Goal: Task Accomplishment & Management: Use online tool/utility

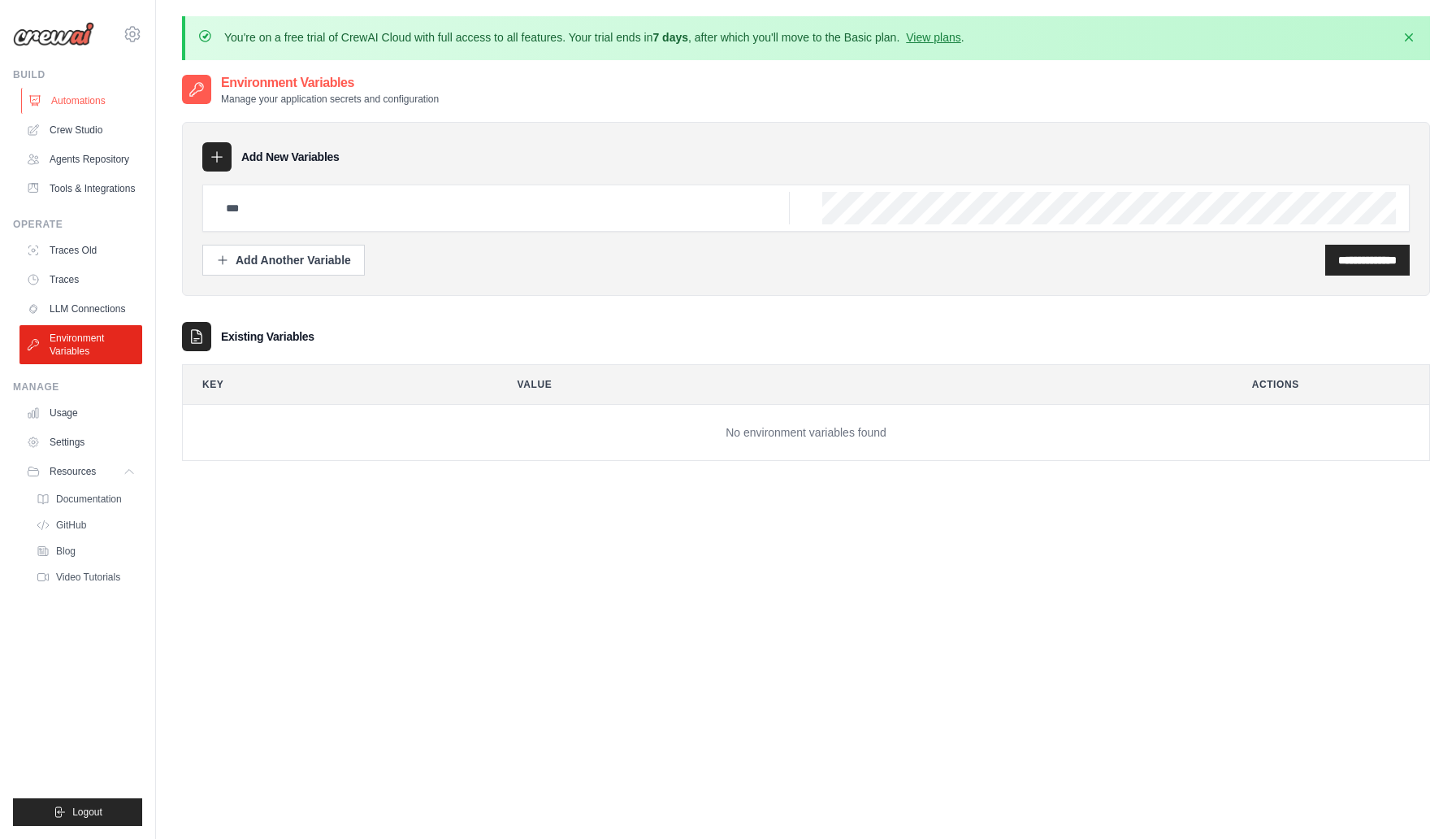
click at [73, 101] on link "Automations" at bounding box center [83, 101] width 123 height 26
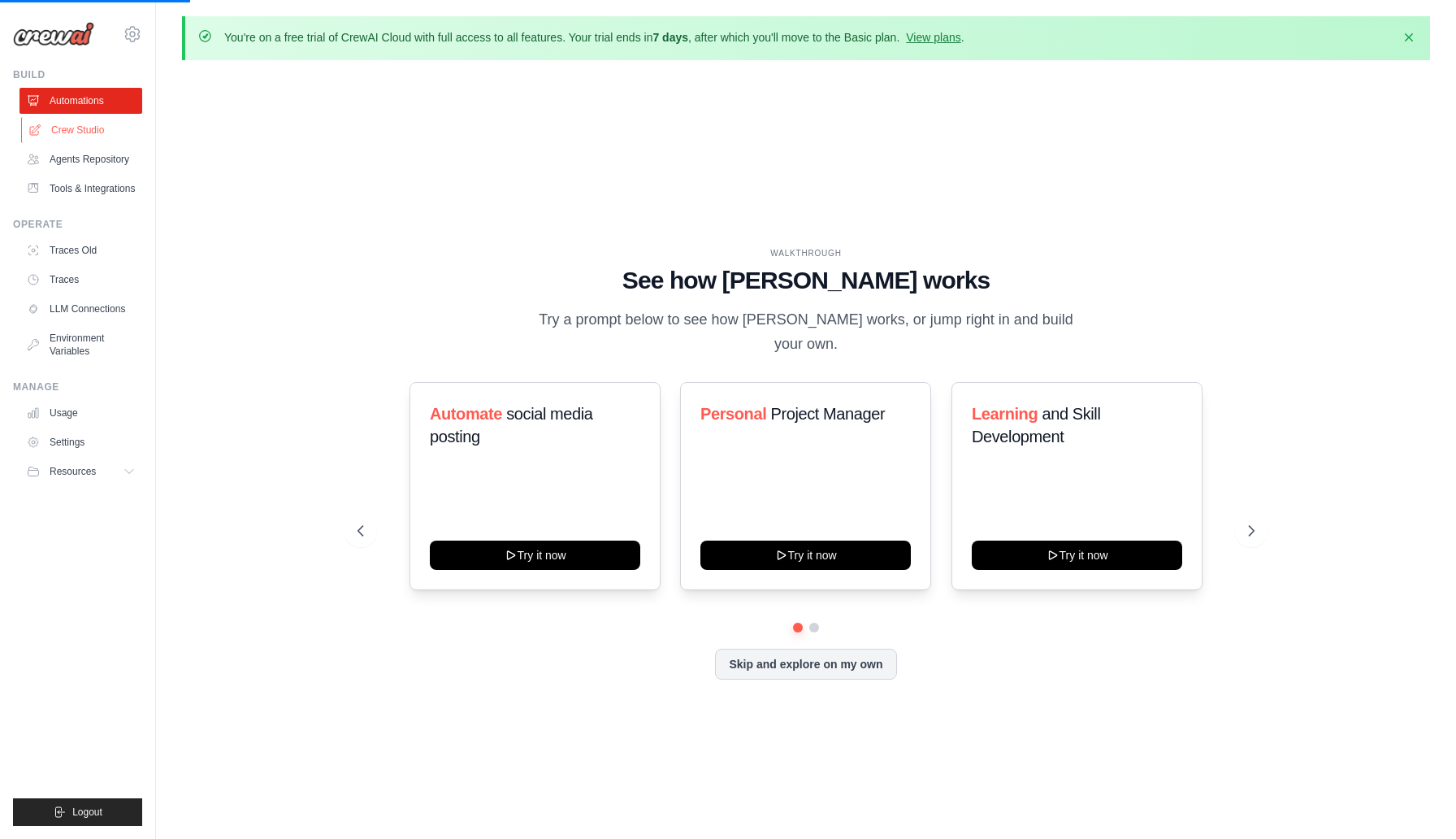
click at [108, 130] on link "Crew Studio" at bounding box center [83, 130] width 123 height 26
click at [81, 128] on link "Crew Studio" at bounding box center [83, 130] width 123 height 26
click at [74, 140] on link "Crew Studio" at bounding box center [83, 130] width 123 height 26
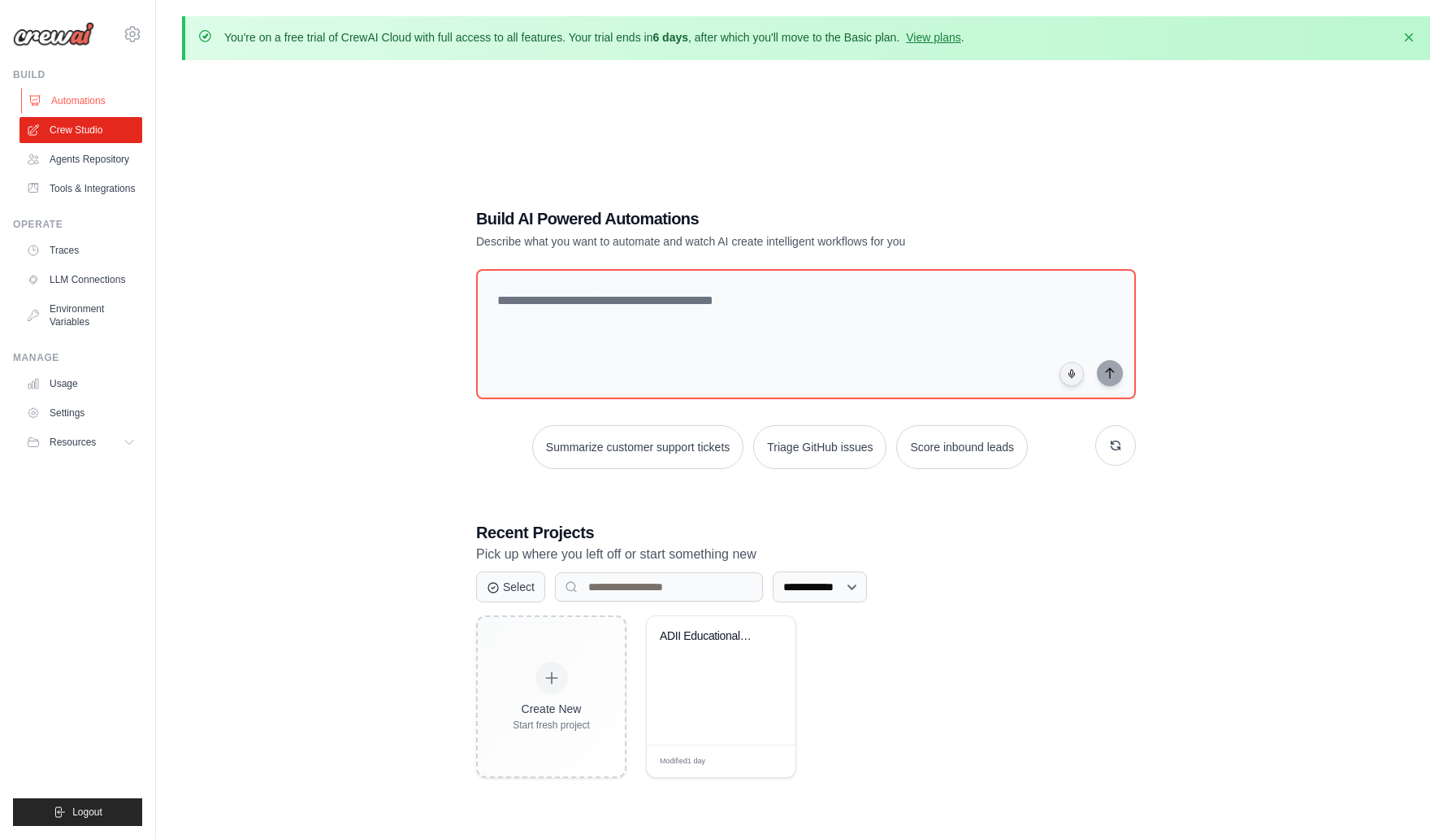
click at [76, 105] on link "Automations" at bounding box center [83, 101] width 123 height 26
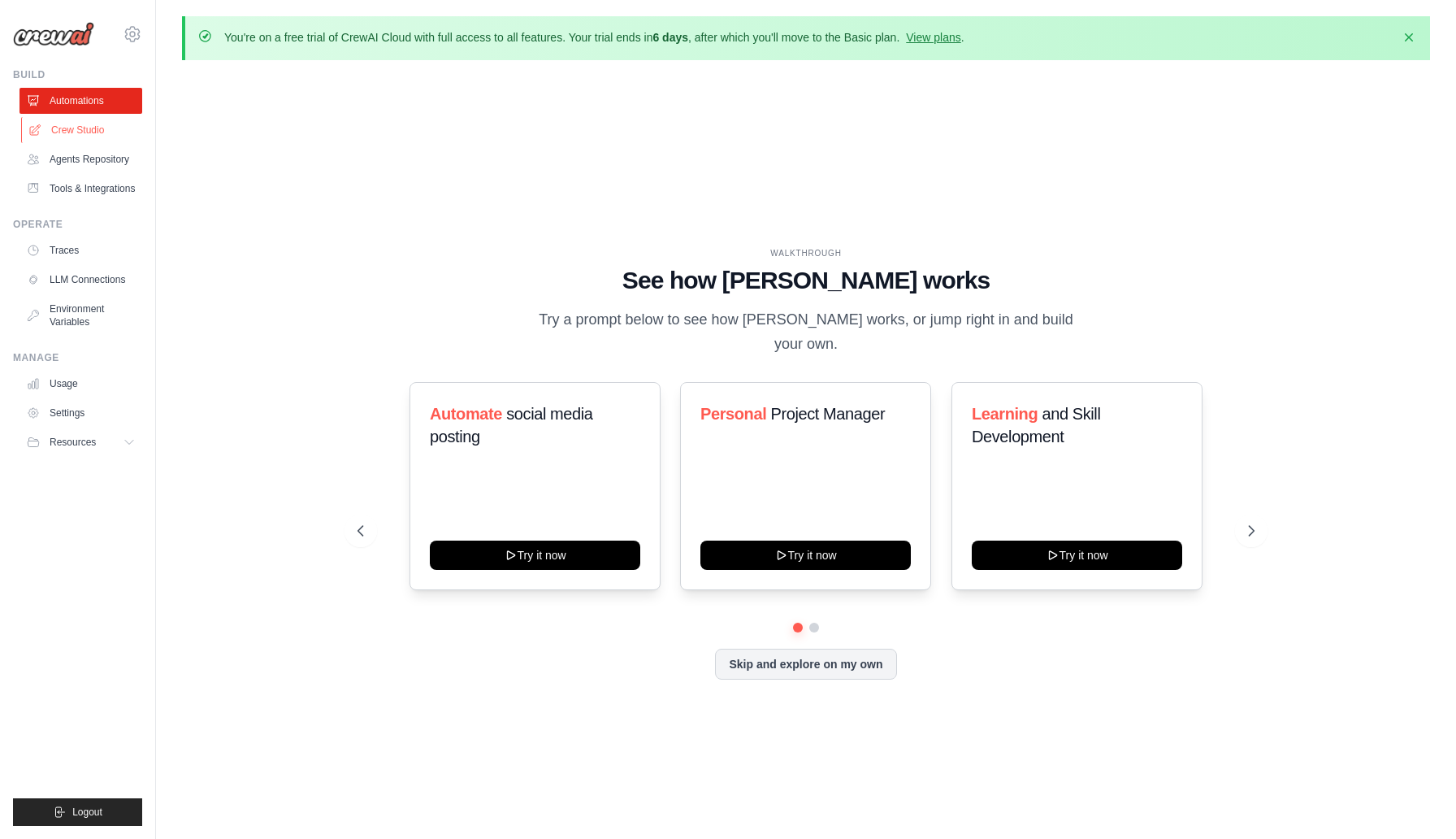
click at [85, 124] on link "Crew Studio" at bounding box center [83, 130] width 123 height 26
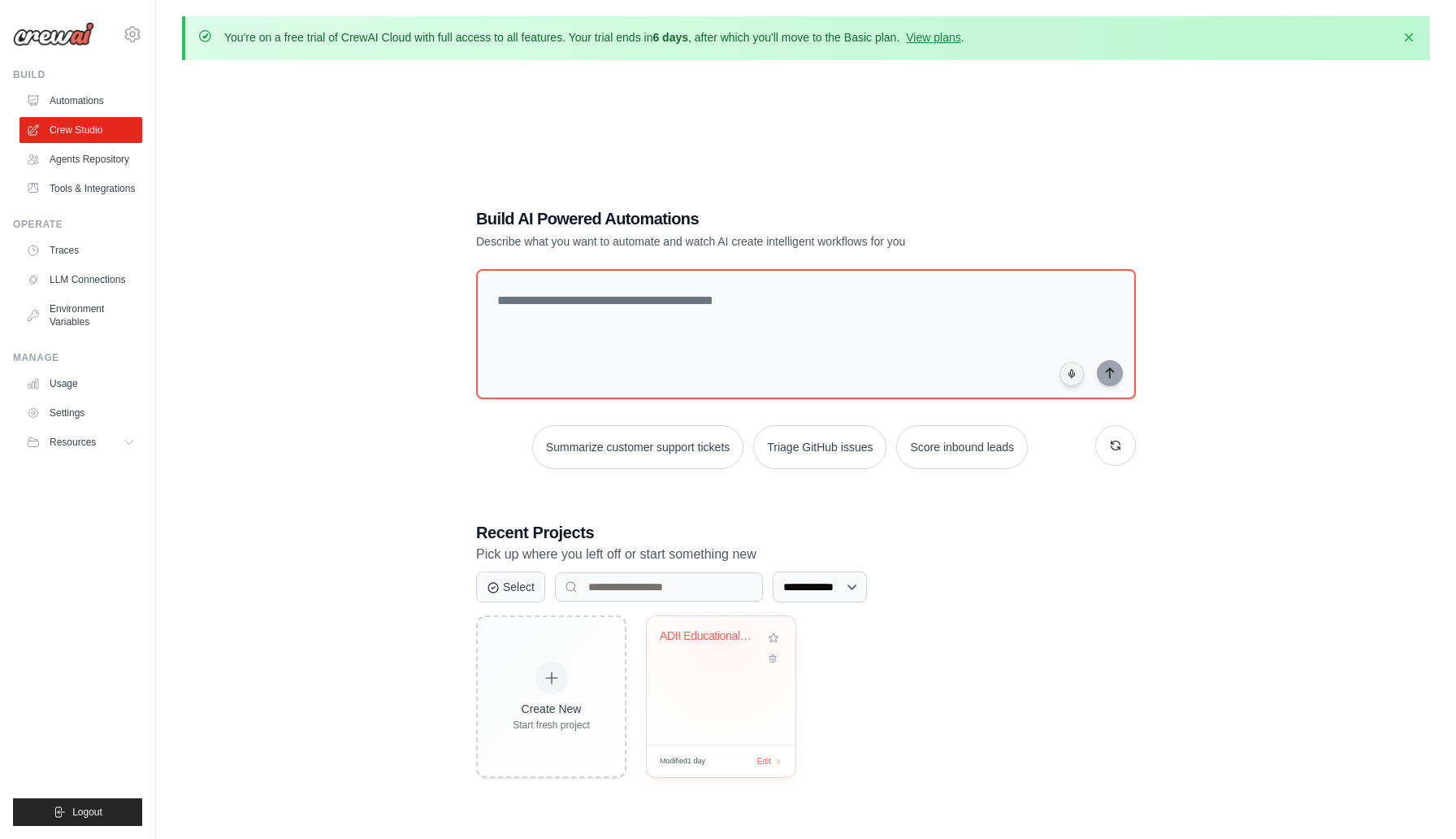
click at [719, 643] on div "ADII Educational Remittance Automat..." at bounding box center [709, 640] width 98 height 21
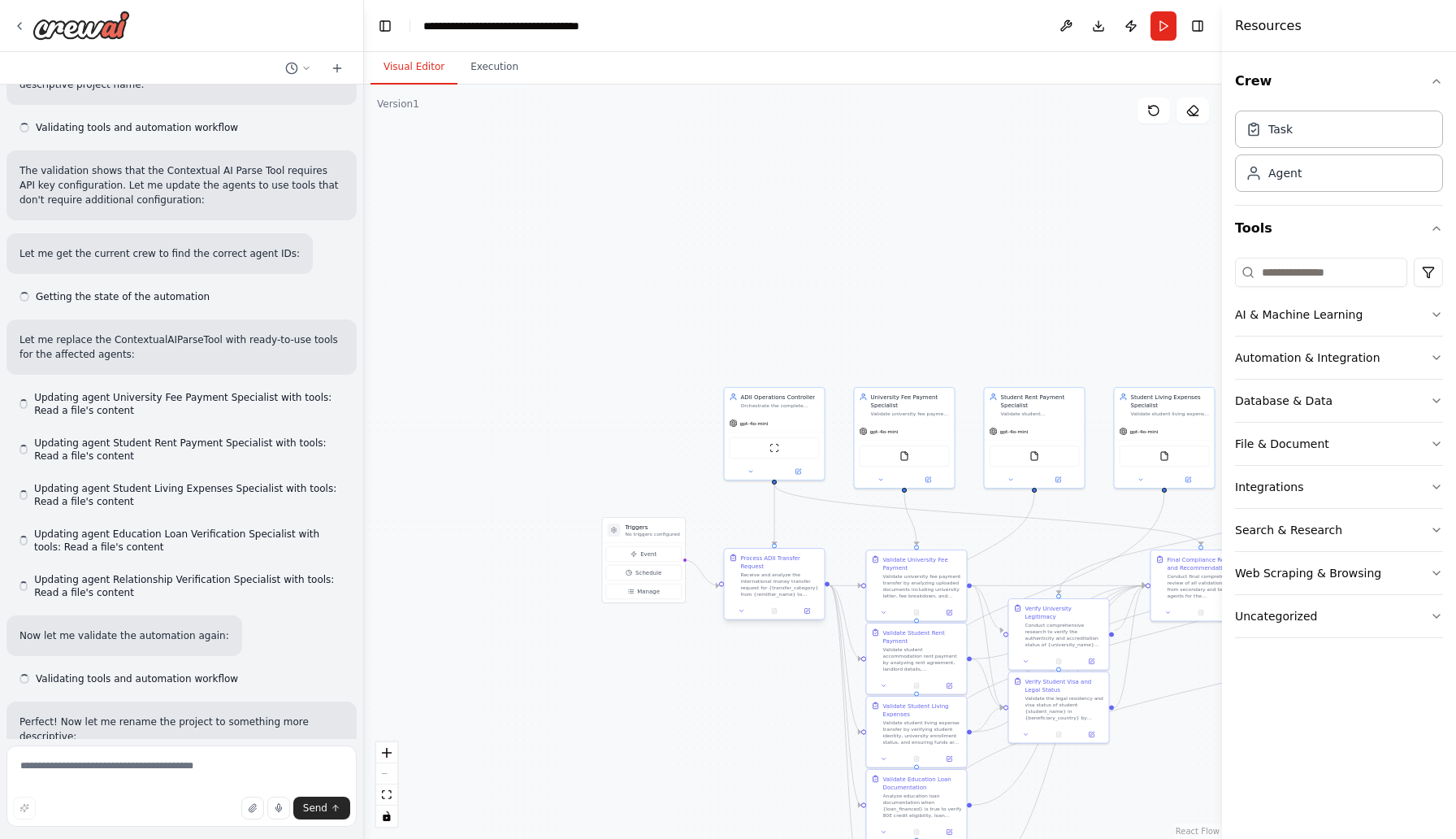
scroll to position [4160, 0]
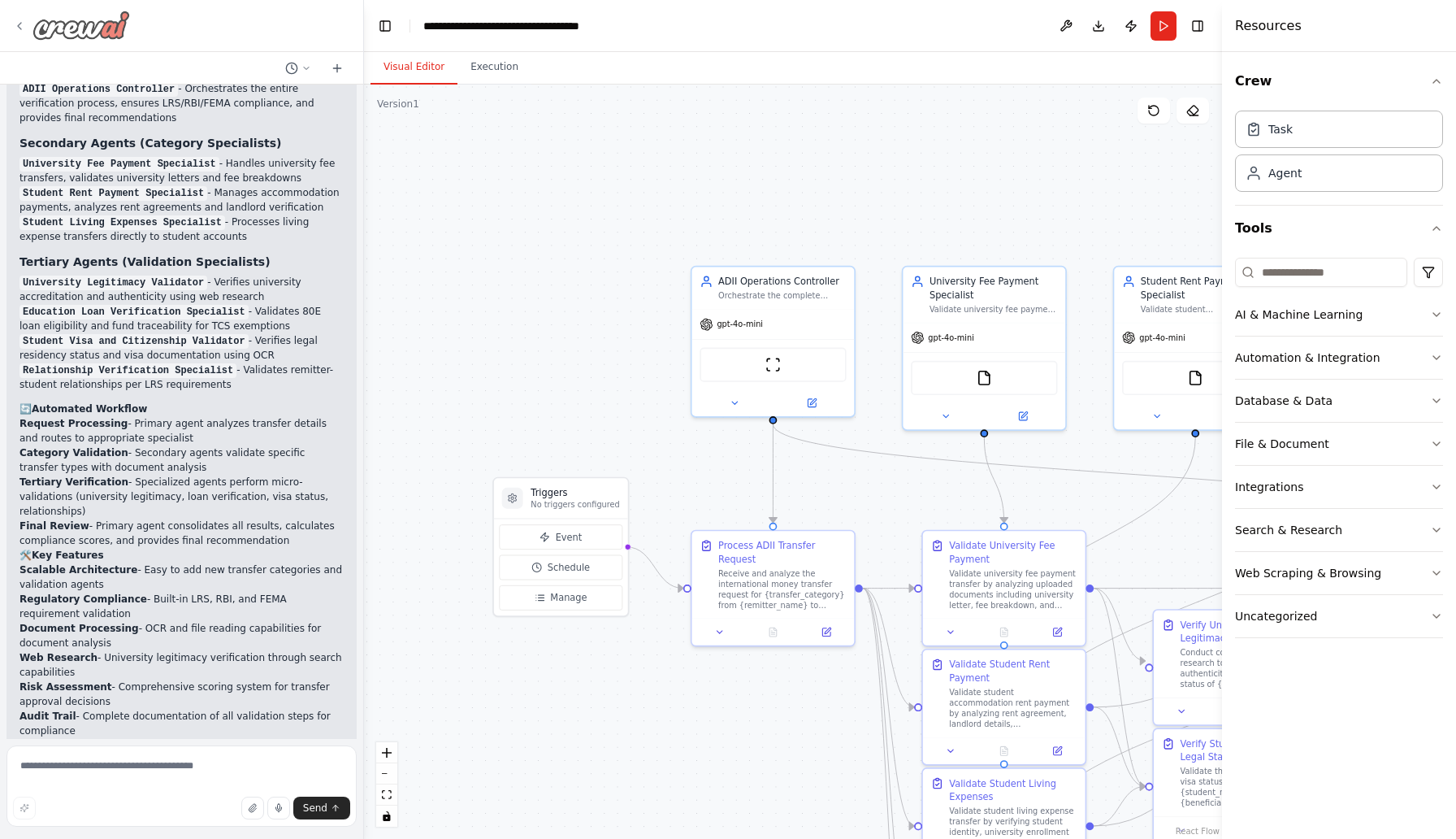
click at [19, 30] on icon at bounding box center [20, 26] width 13 height 13
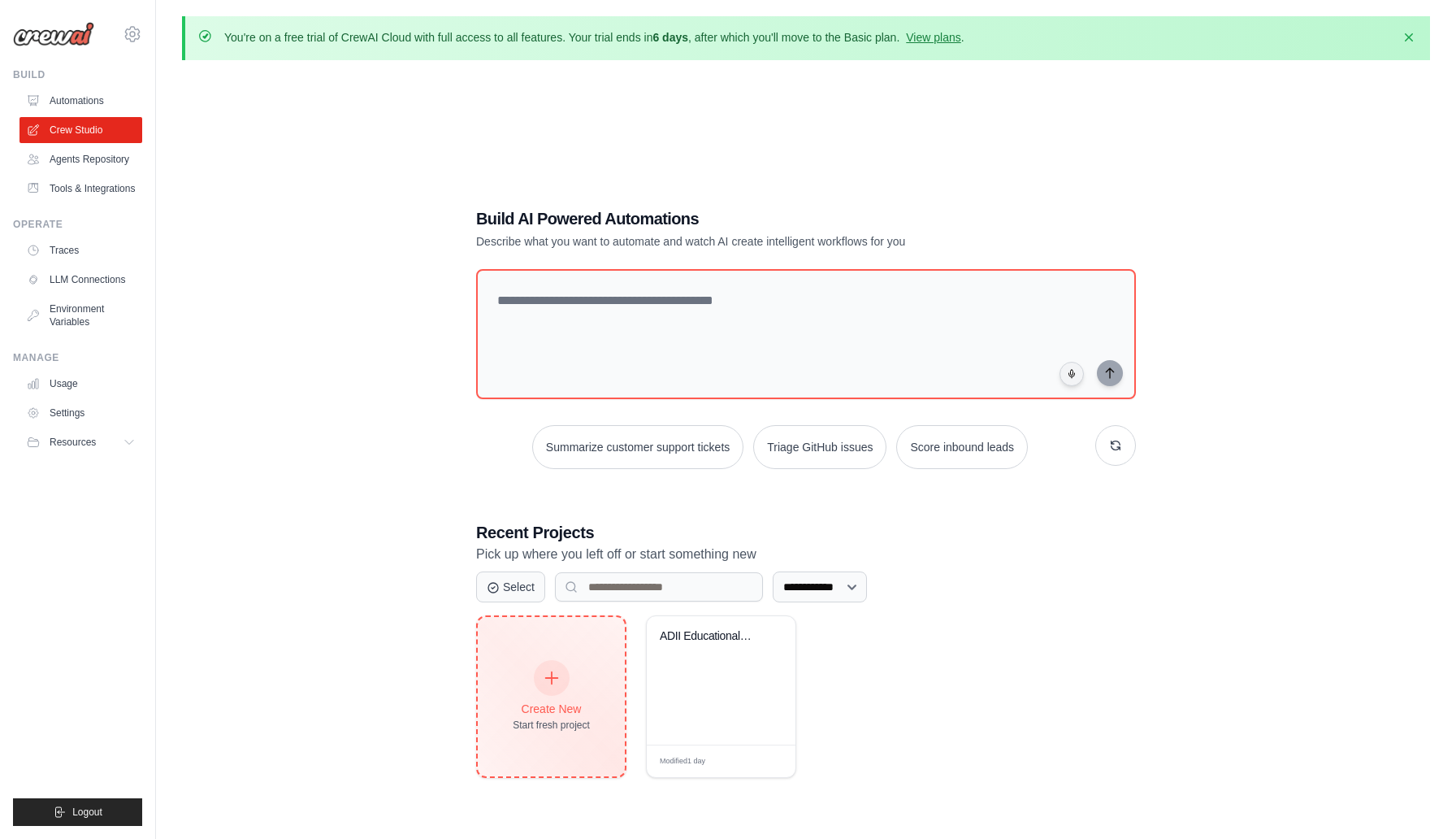
click at [556, 695] on div "Create New Start fresh project" at bounding box center [552, 696] width 77 height 70
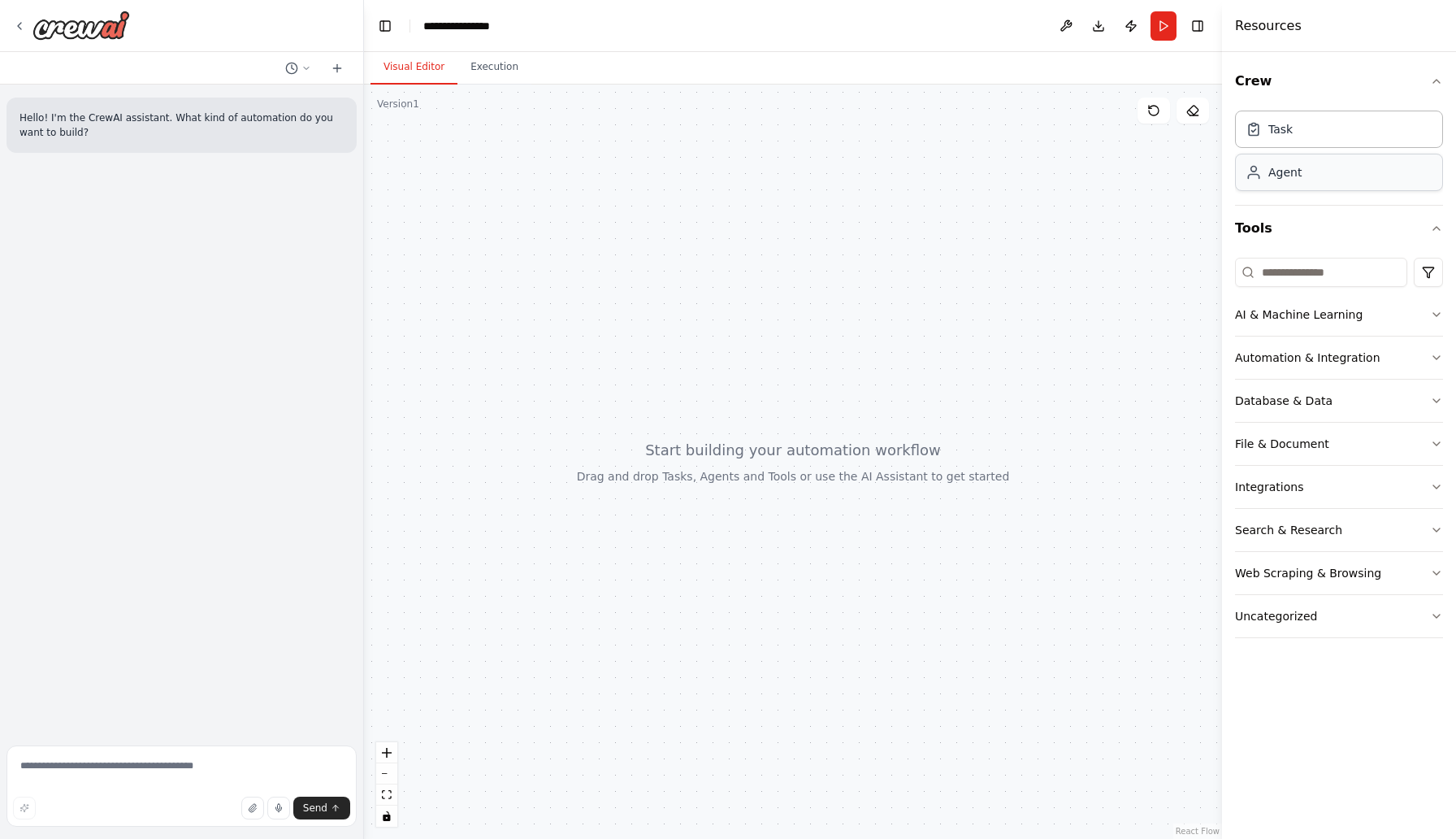
click at [1279, 183] on div "Agent" at bounding box center [1339, 173] width 208 height 38
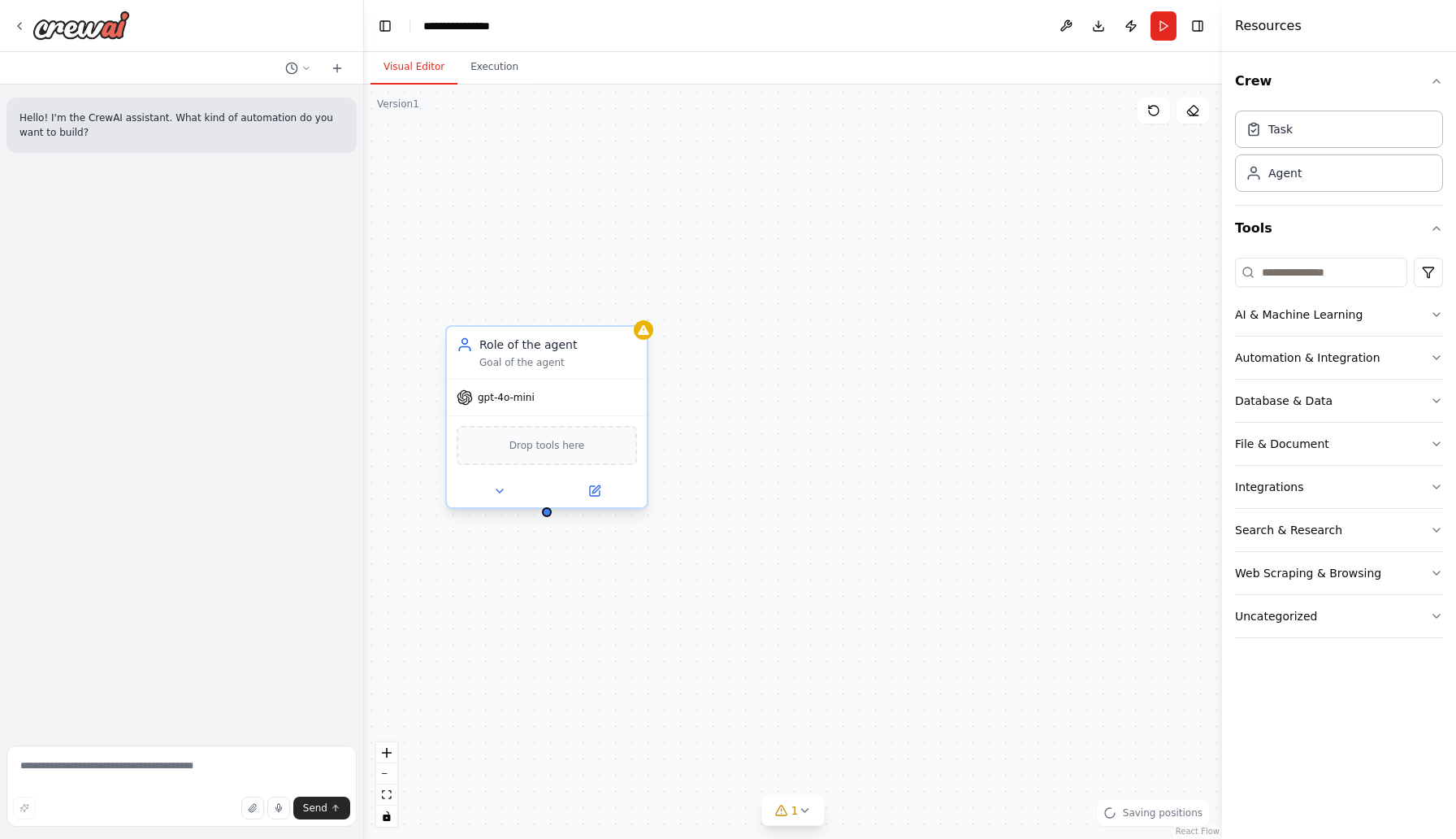
click at [501, 345] on div "Role of the agent" at bounding box center [558, 345] width 158 height 16
click at [540, 342] on div "Role of the agent" at bounding box center [558, 345] width 158 height 16
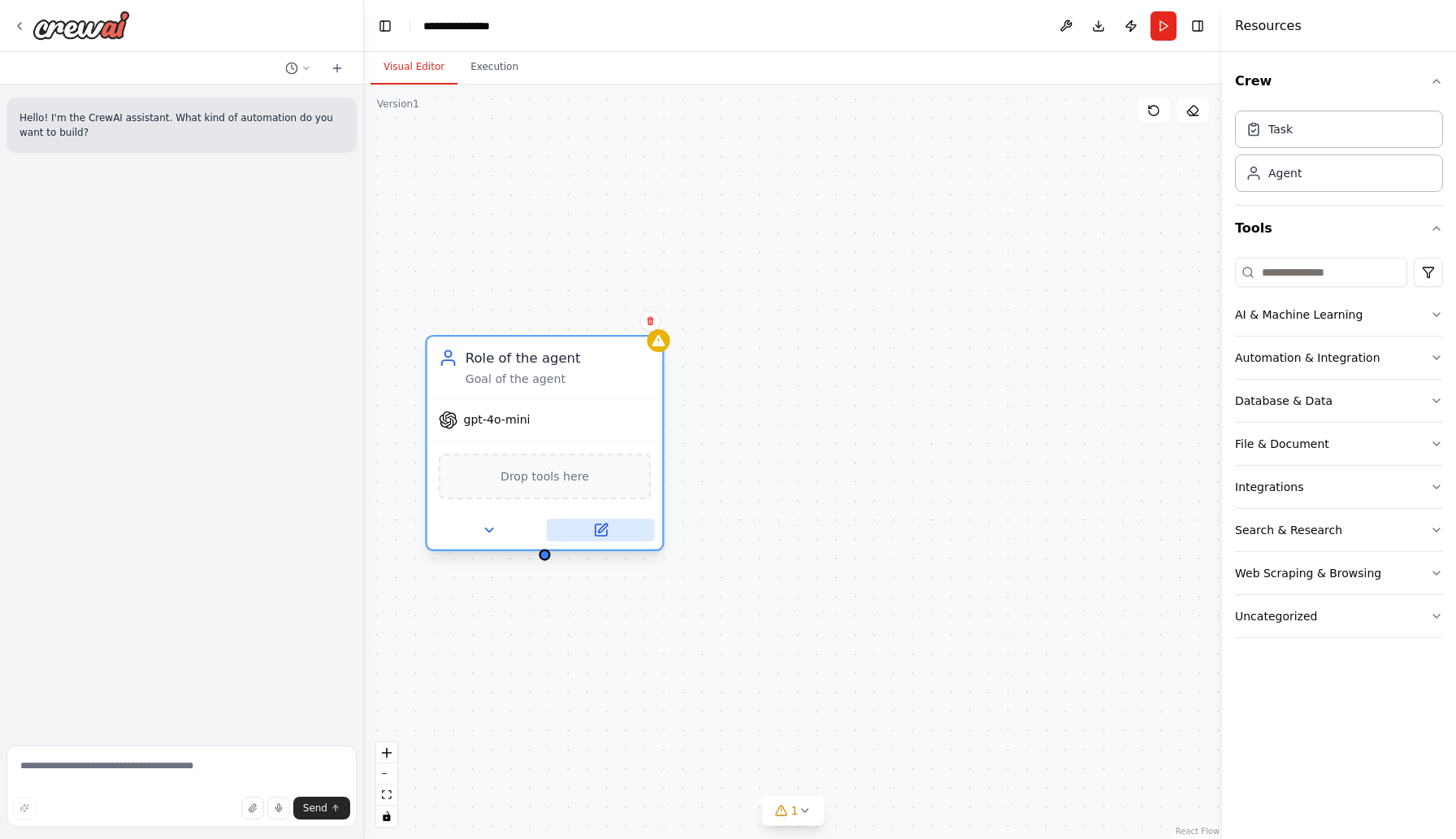
click at [604, 532] on icon at bounding box center [601, 530] width 11 height 11
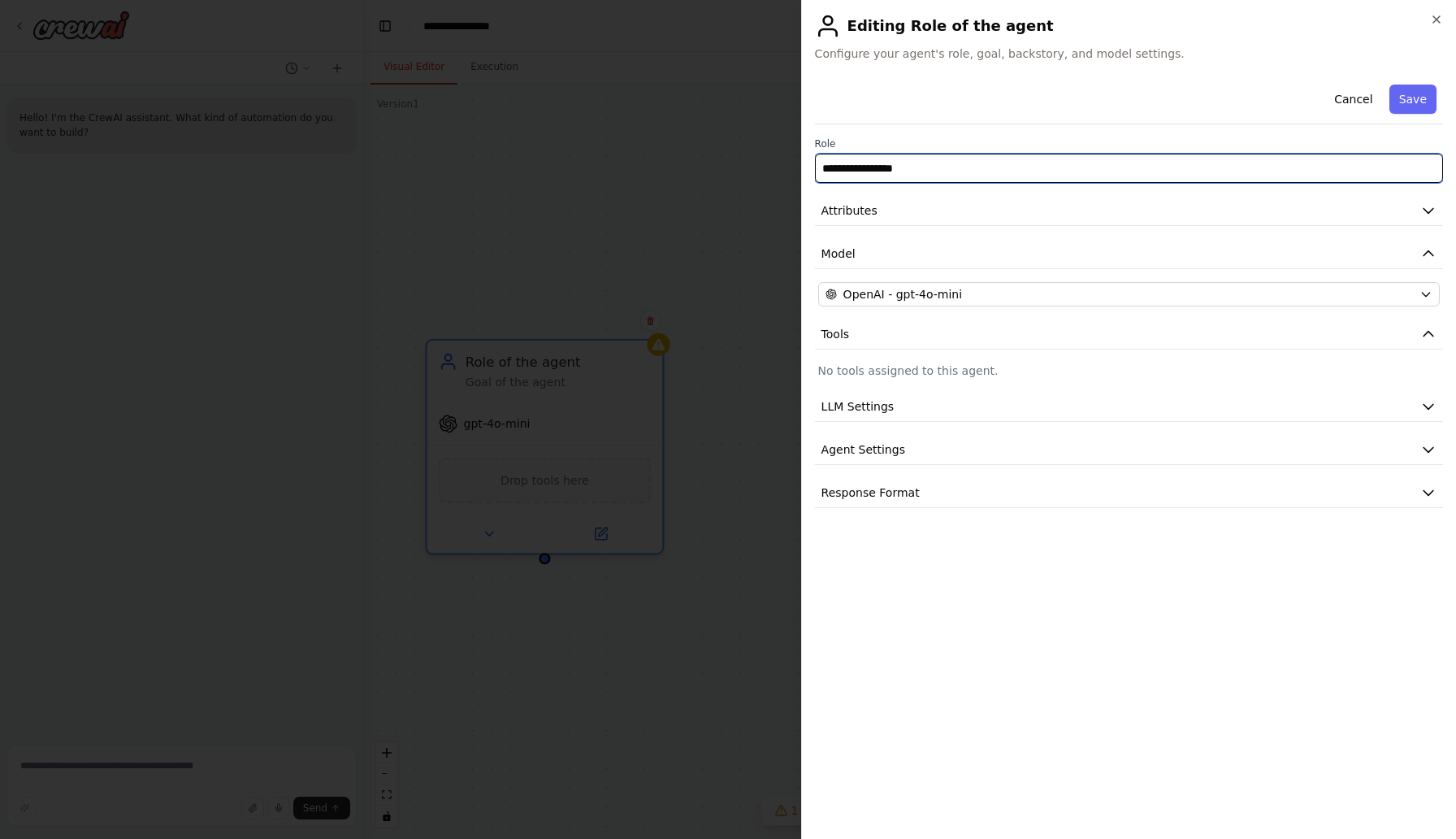
drag, startPoint x: 921, startPoint y: 168, endPoint x: 749, endPoint y: 172, distance: 172.0
click at [749, 172] on body "**********" at bounding box center [728, 419] width 1456 height 839
type input "**********"
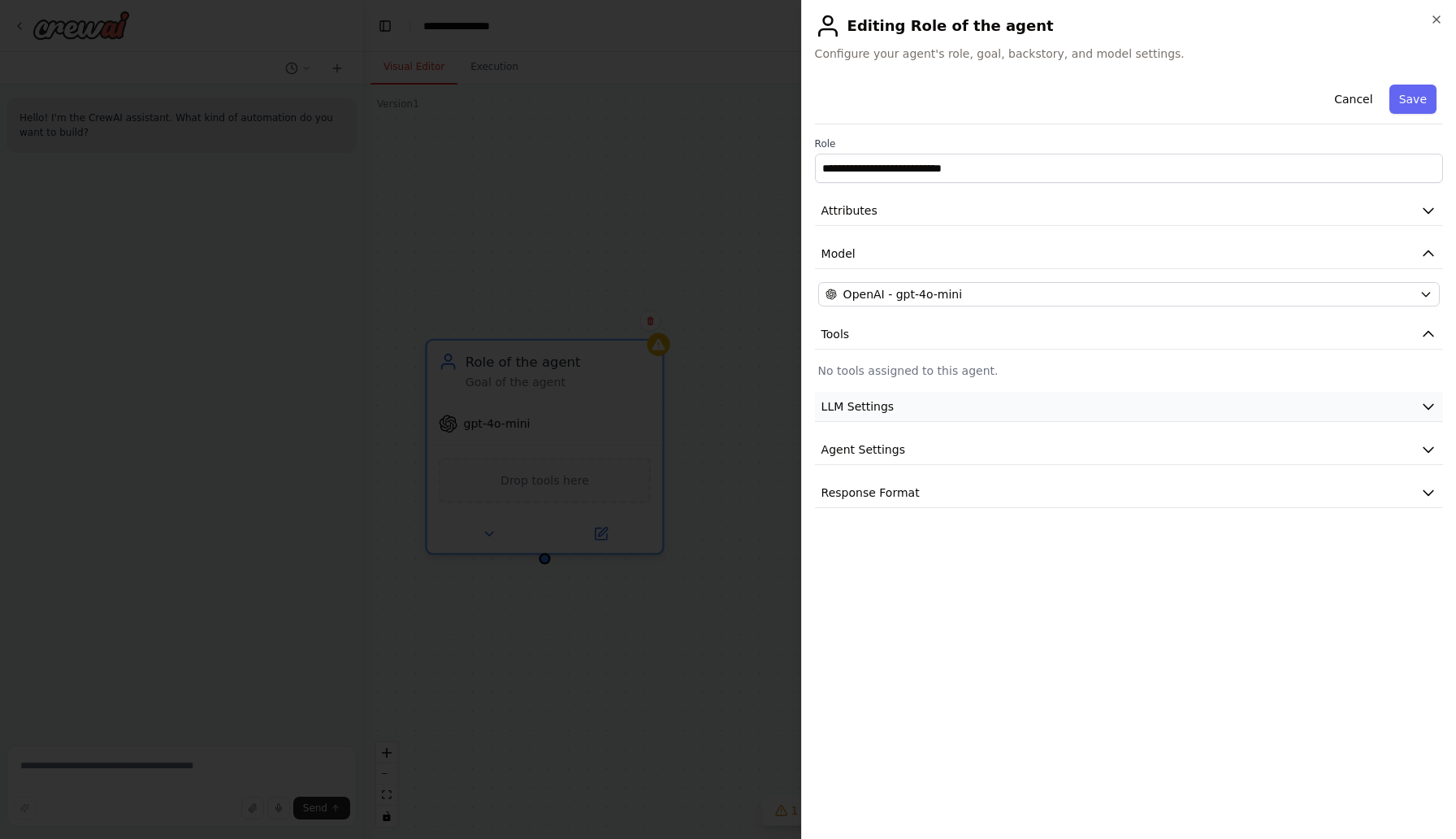
click at [844, 407] on span "LLM Settings" at bounding box center [858, 407] width 73 height 16
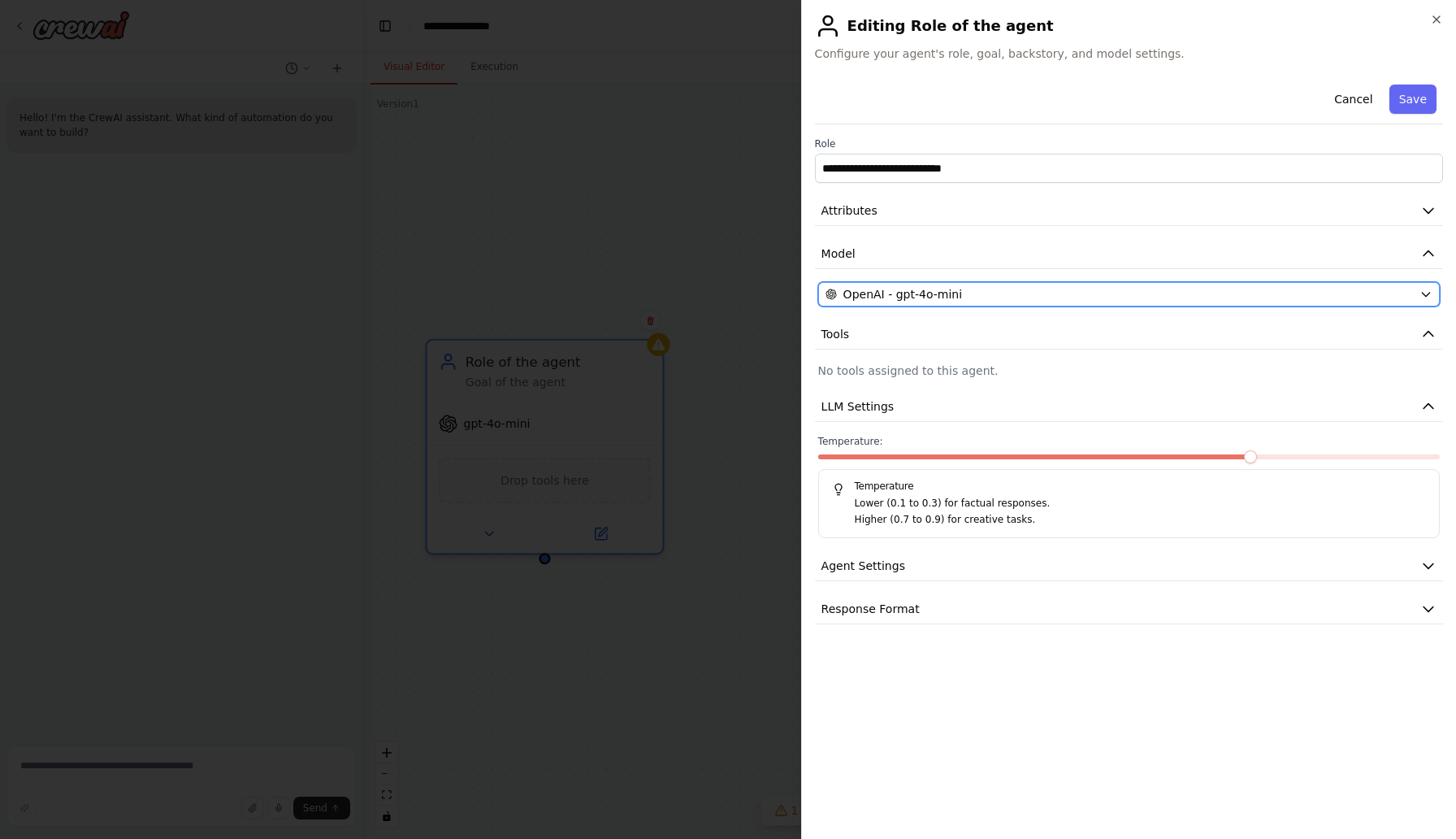
click at [913, 297] on span "OpenAI - gpt-4o-mini" at bounding box center [903, 295] width 119 height 16
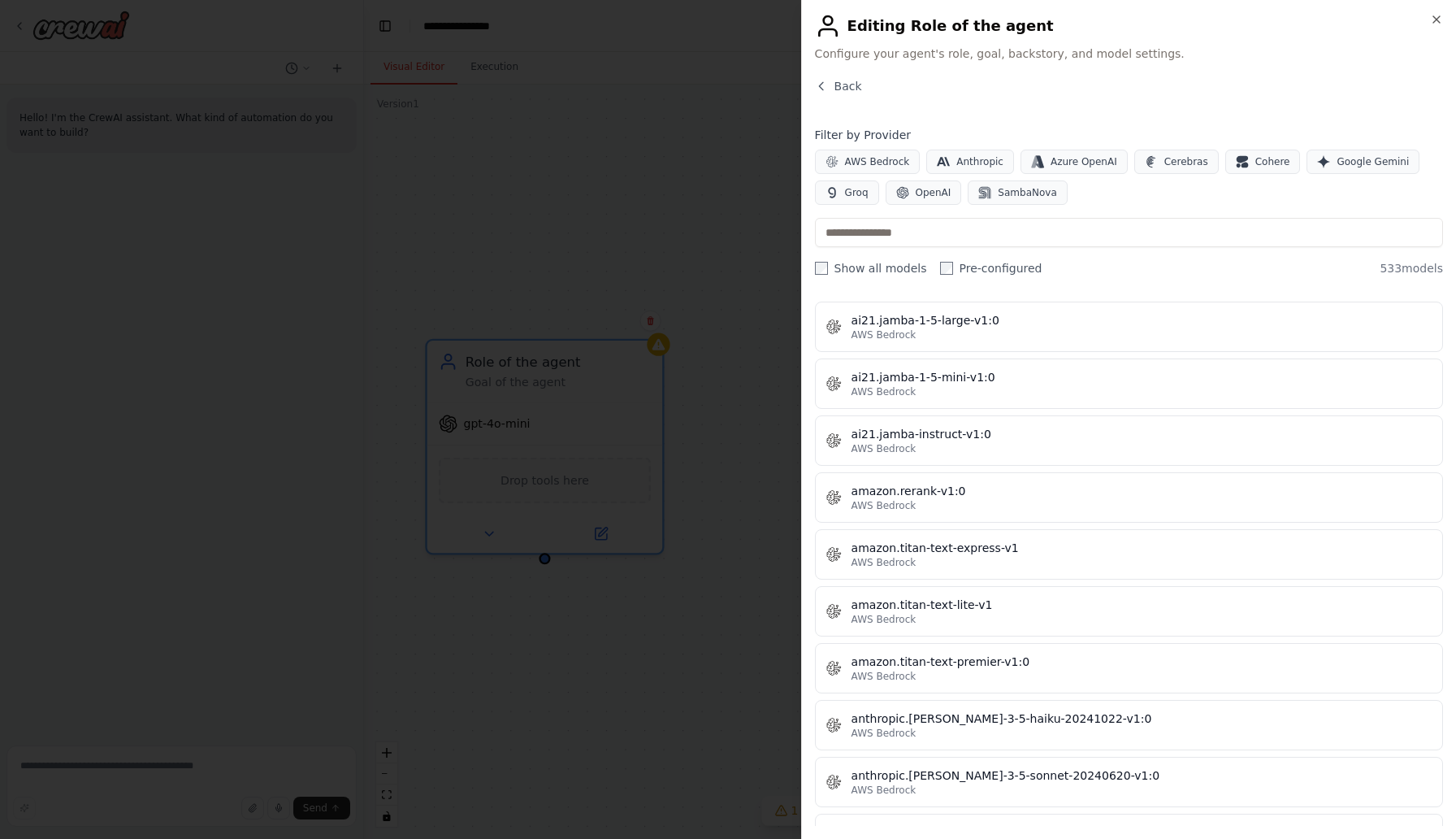
scroll to position [882, 0]
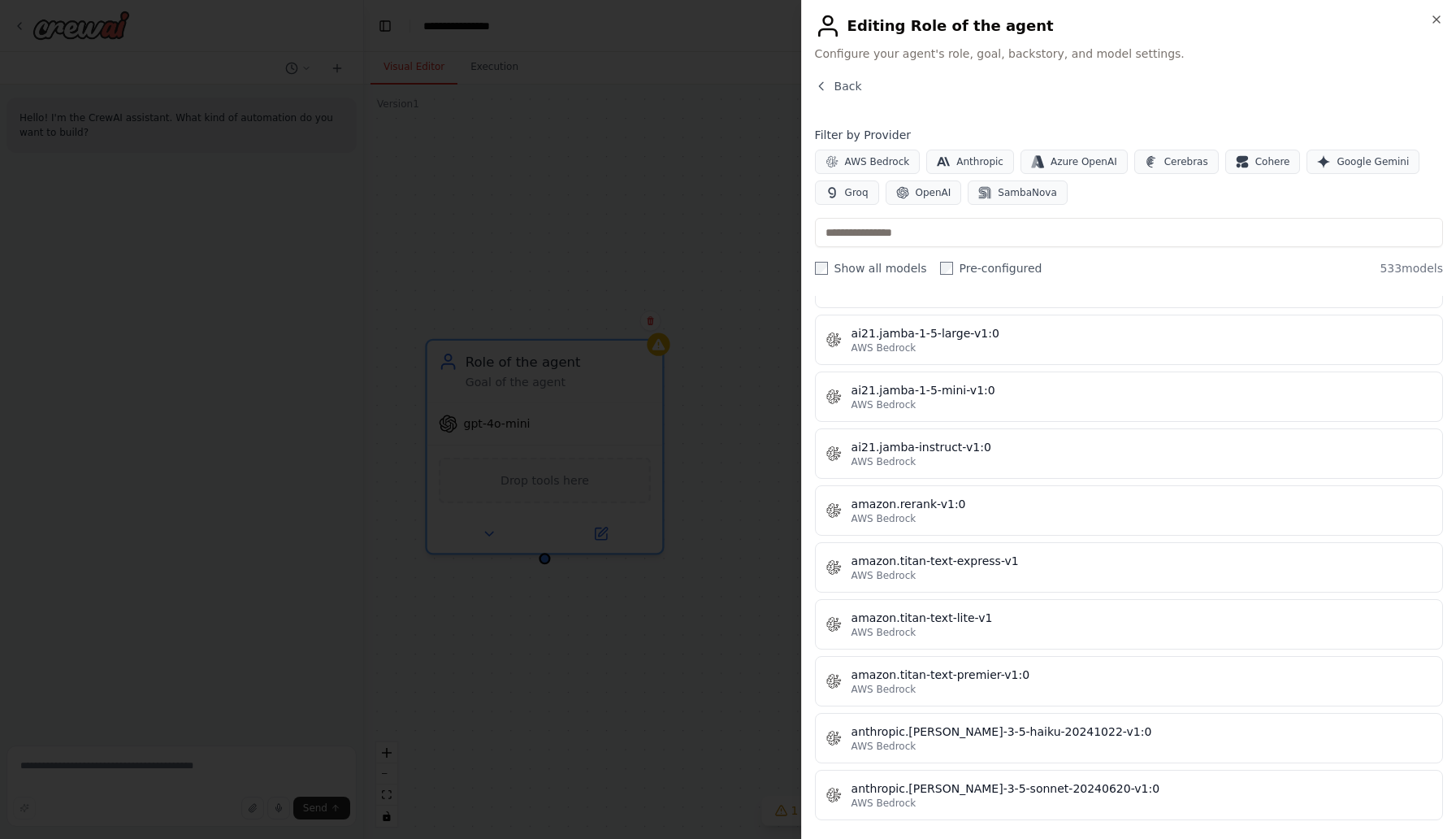
click at [818, 97] on div "Back" at bounding box center [1129, 92] width 629 height 29
click at [822, 89] on icon "button" at bounding box center [821, 85] width 4 height 7
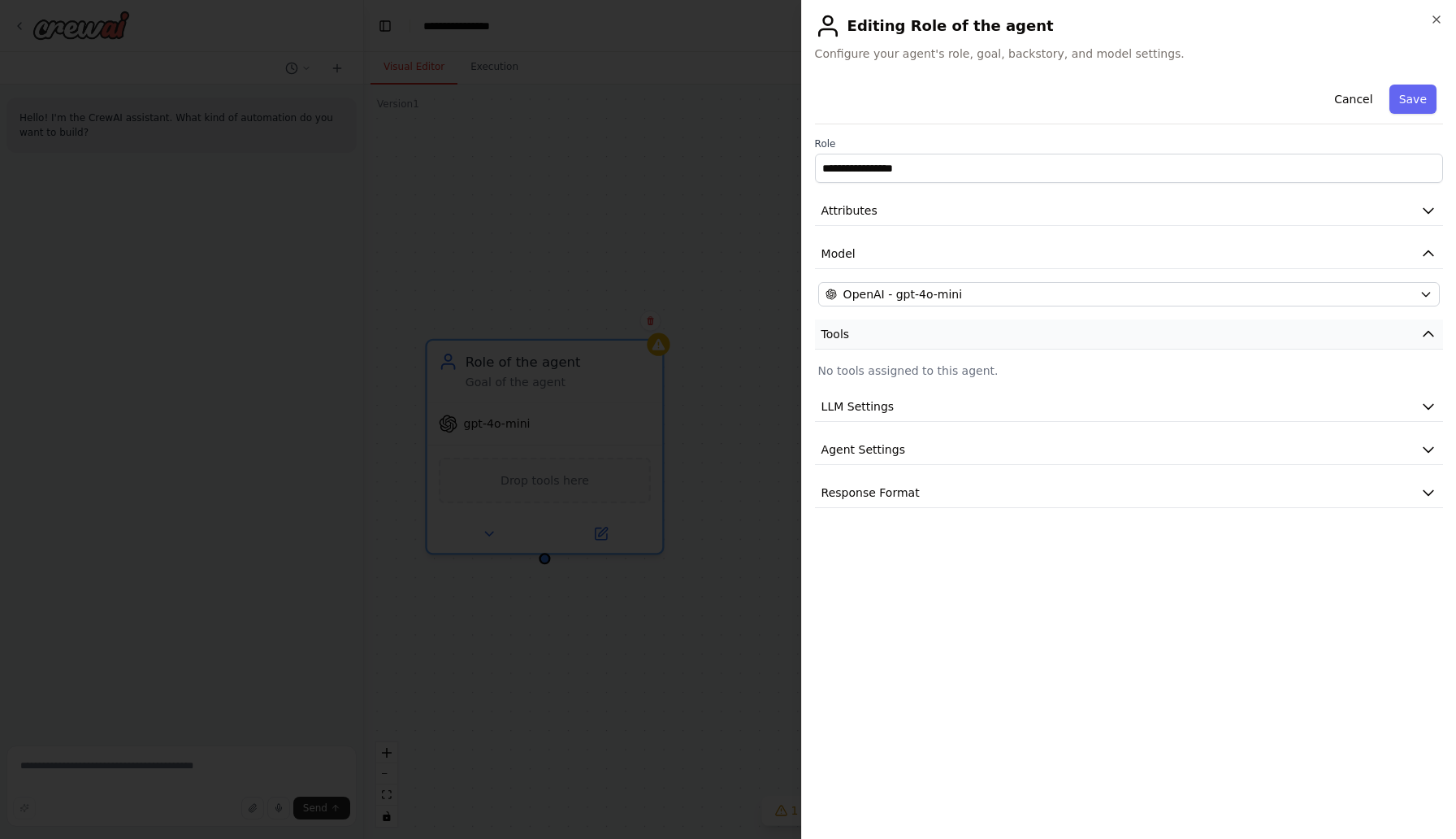
click at [863, 339] on button "Tools" at bounding box center [1129, 334] width 629 height 30
click at [865, 382] on span "LLM Settings" at bounding box center [858, 377] width 73 height 16
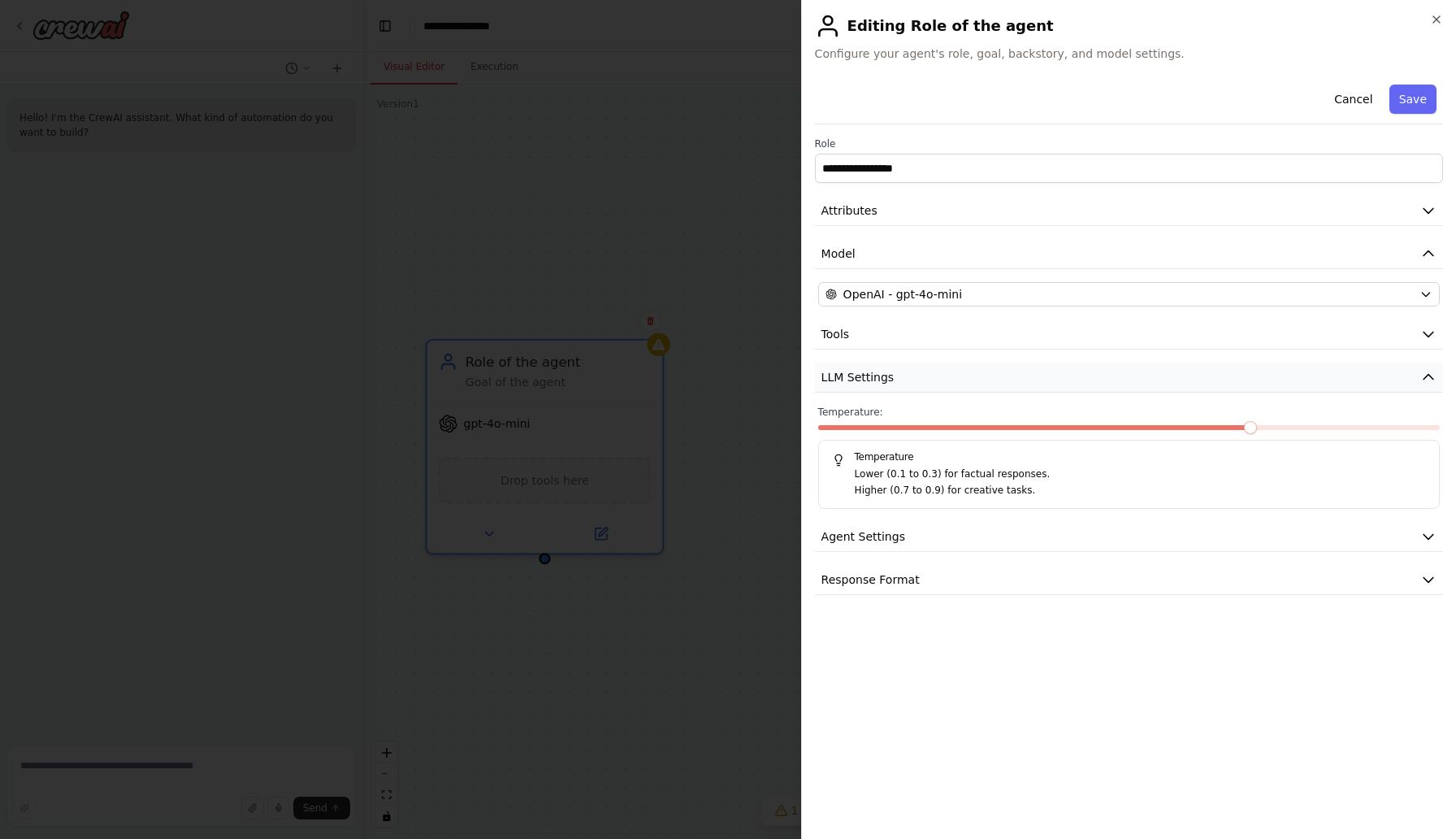
click at [865, 382] on span "LLM Settings" at bounding box center [858, 377] width 73 height 16
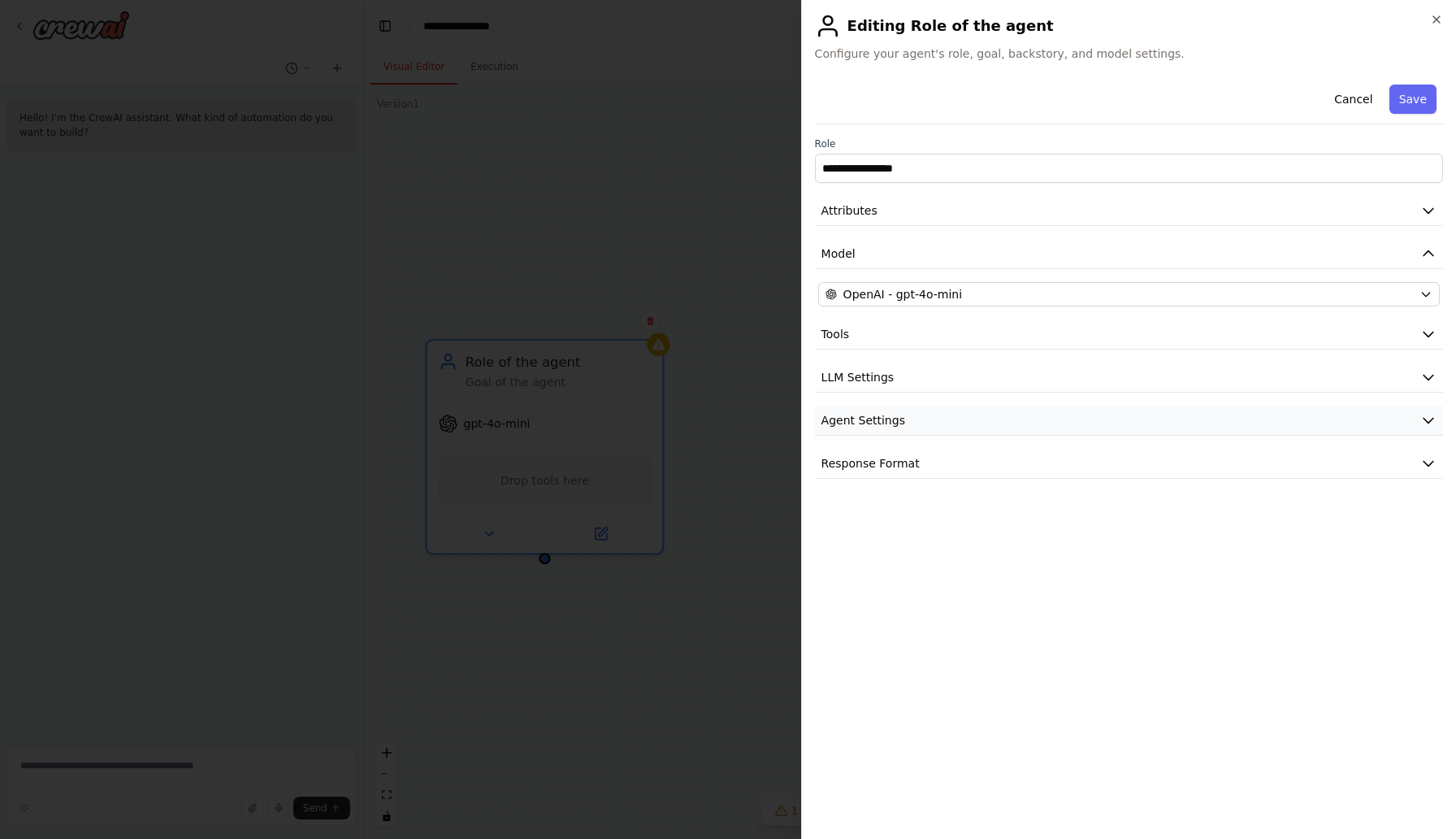
click at [853, 416] on span "Agent Settings" at bounding box center [863, 420] width 83 height 16
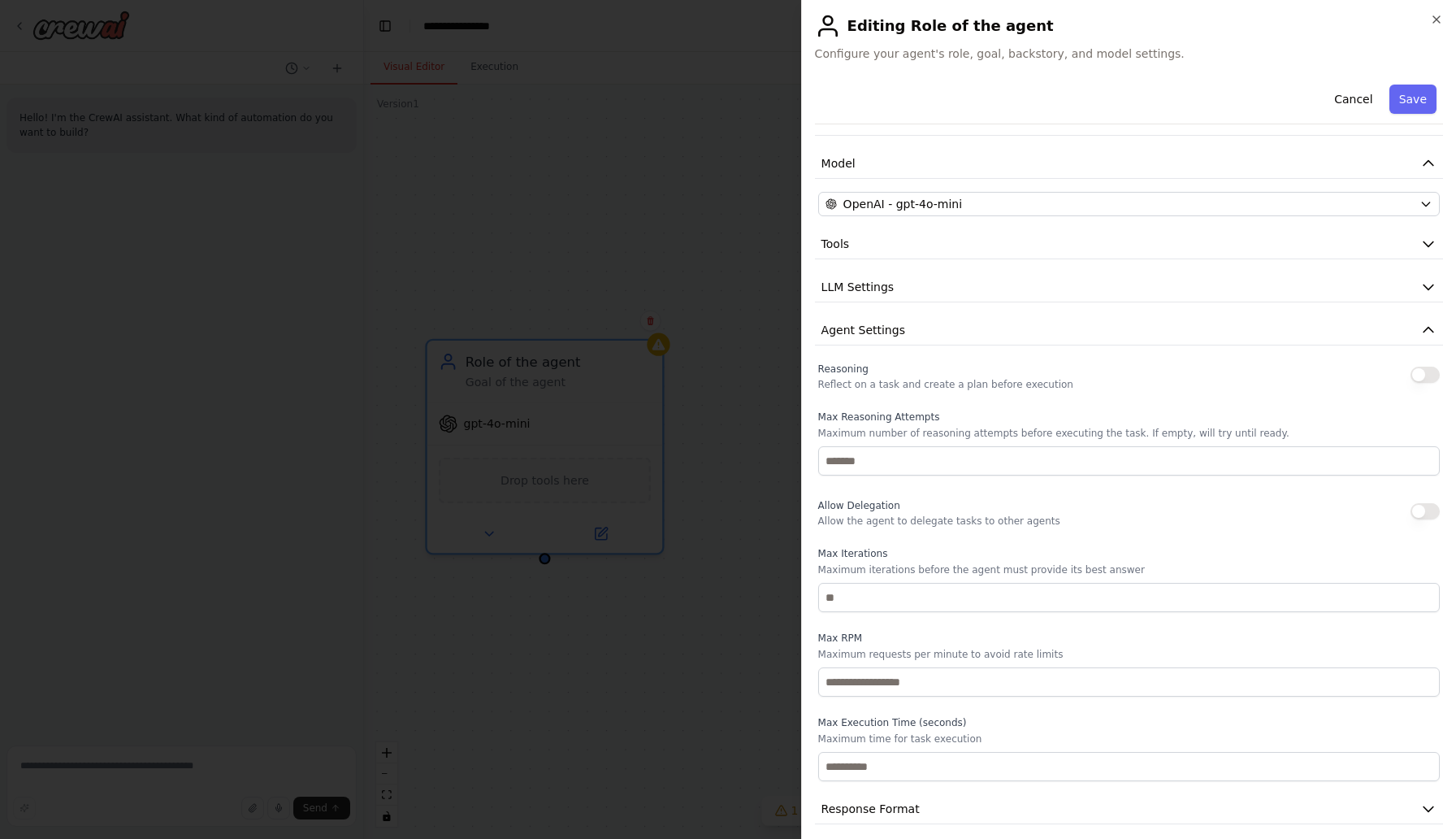
scroll to position [101, 0]
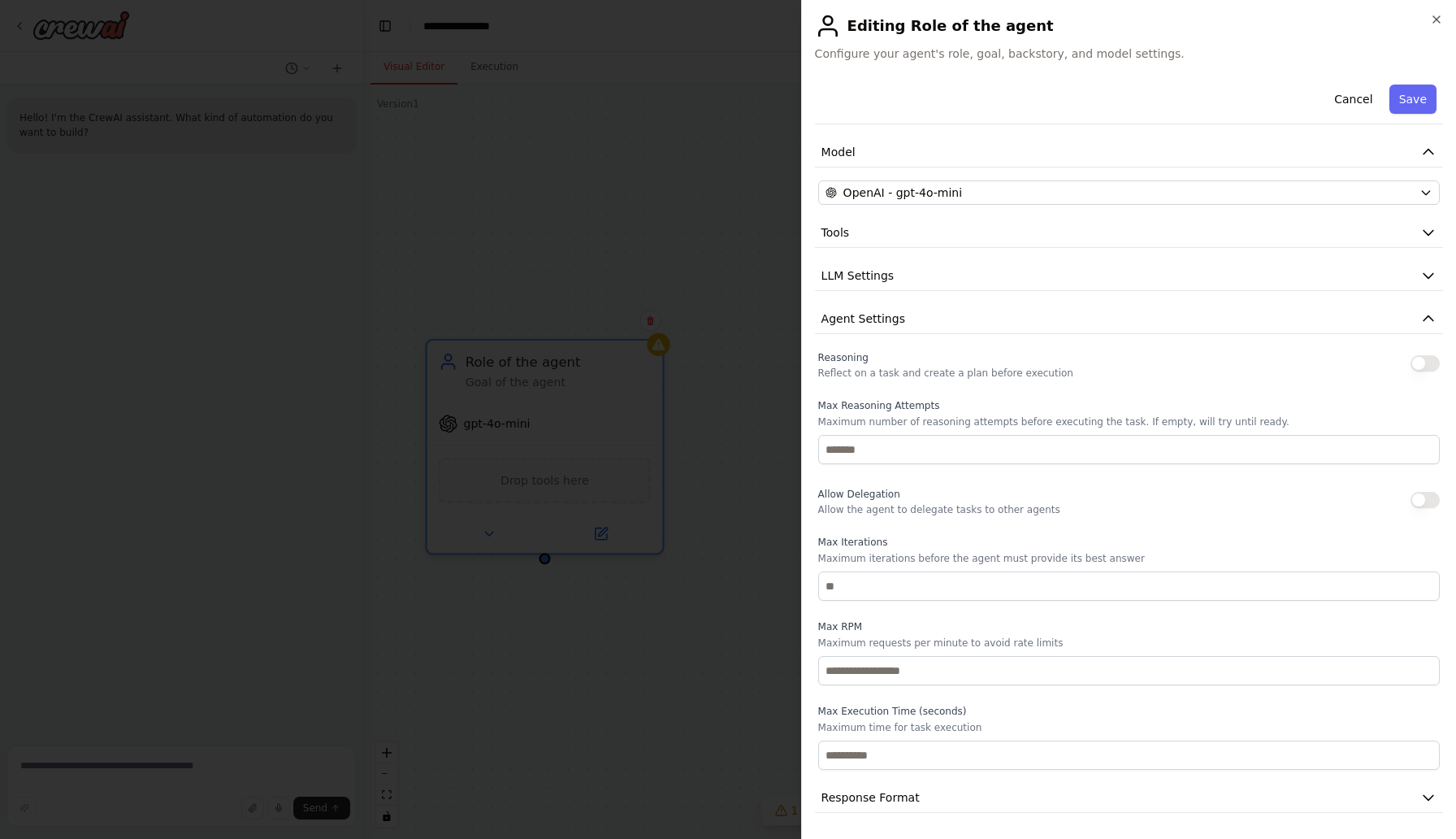
click at [1430, 498] on button "button" at bounding box center [1426, 500] width 29 height 16
click at [914, 797] on span "Response Format" at bounding box center [871, 797] width 98 height 16
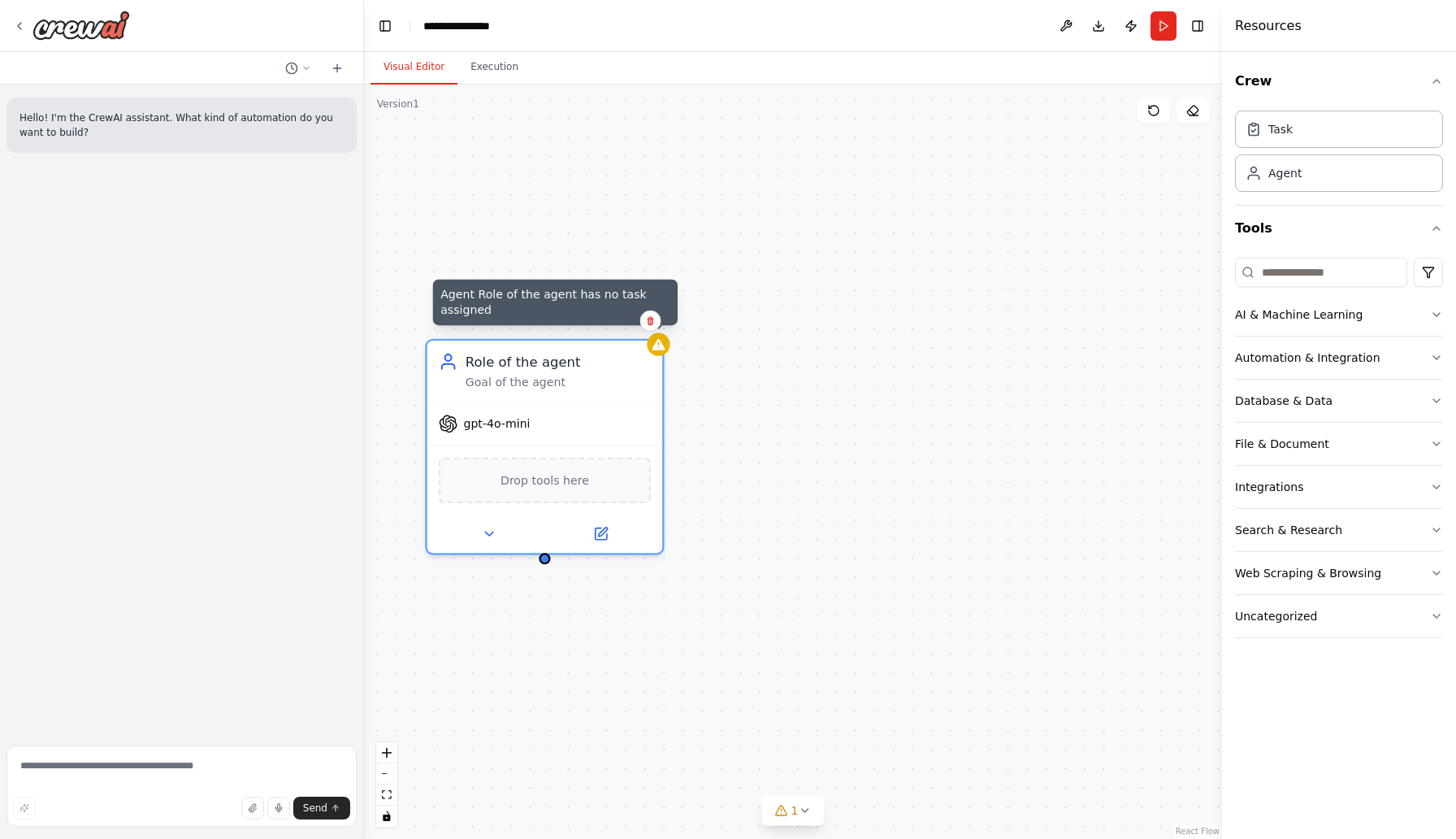
click at [665, 352] on div "Agent Role of the agent has no task assigned Role of the agent Goal of the agen…" at bounding box center [793, 461] width 859 height 754
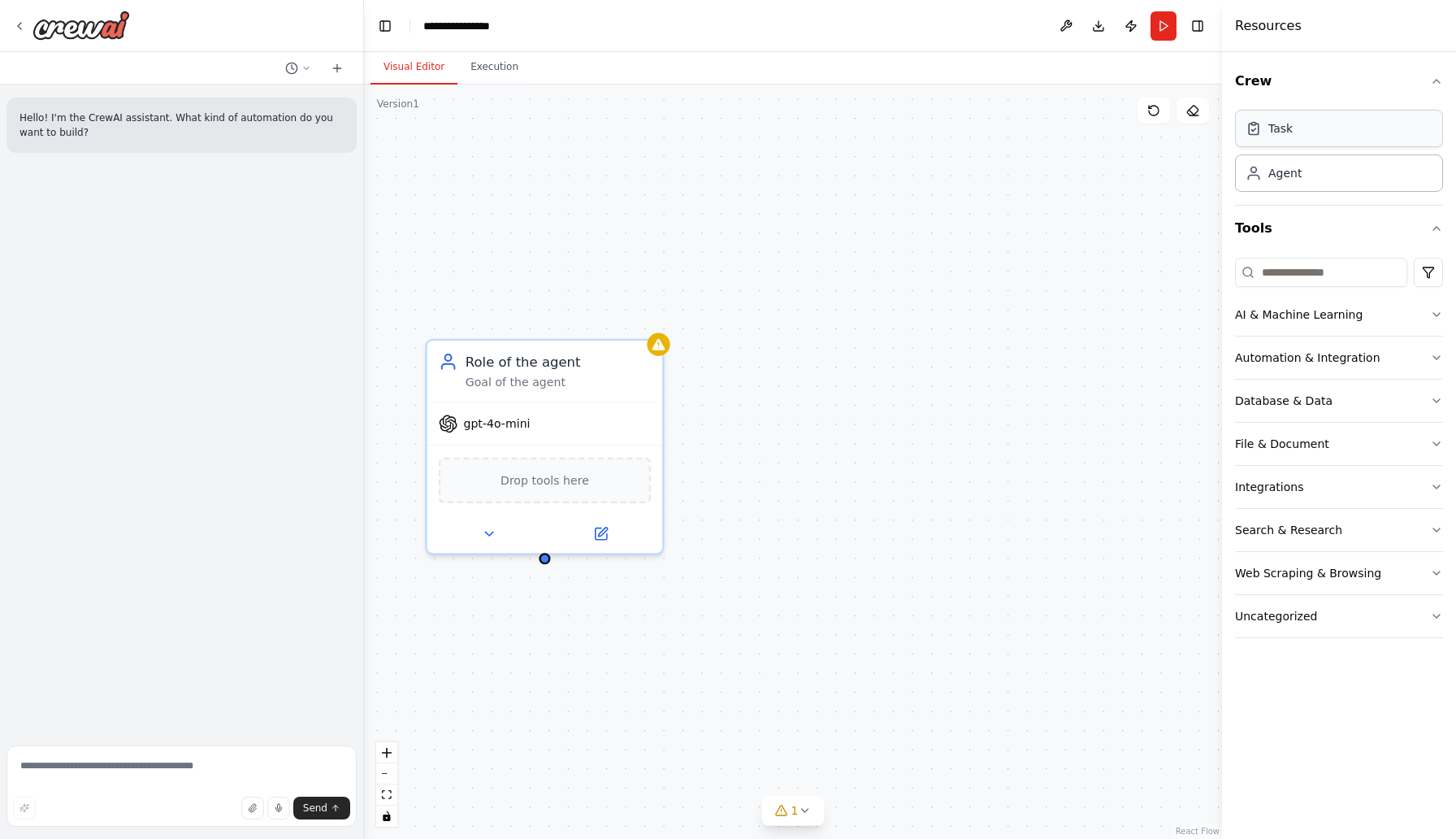
click at [1305, 137] on div "Task" at bounding box center [1339, 129] width 208 height 38
drag, startPoint x: 642, startPoint y: 467, endPoint x: 841, endPoint y: 426, distance: 203.2
click at [841, 424] on div "New Task Task description" at bounding box center [845, 405] width 185 height 38
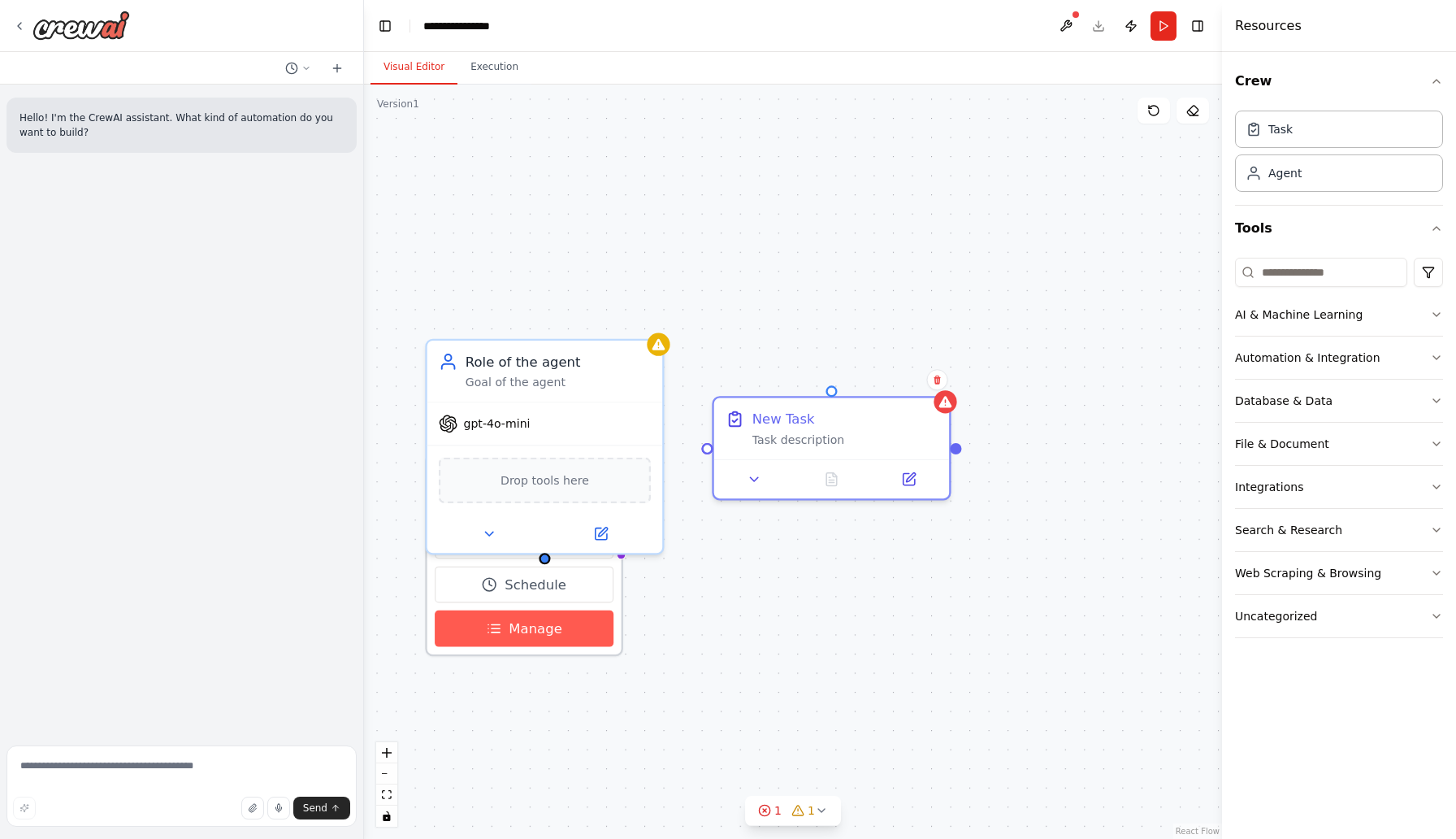
click at [467, 638] on button "Manage" at bounding box center [524, 629] width 178 height 37
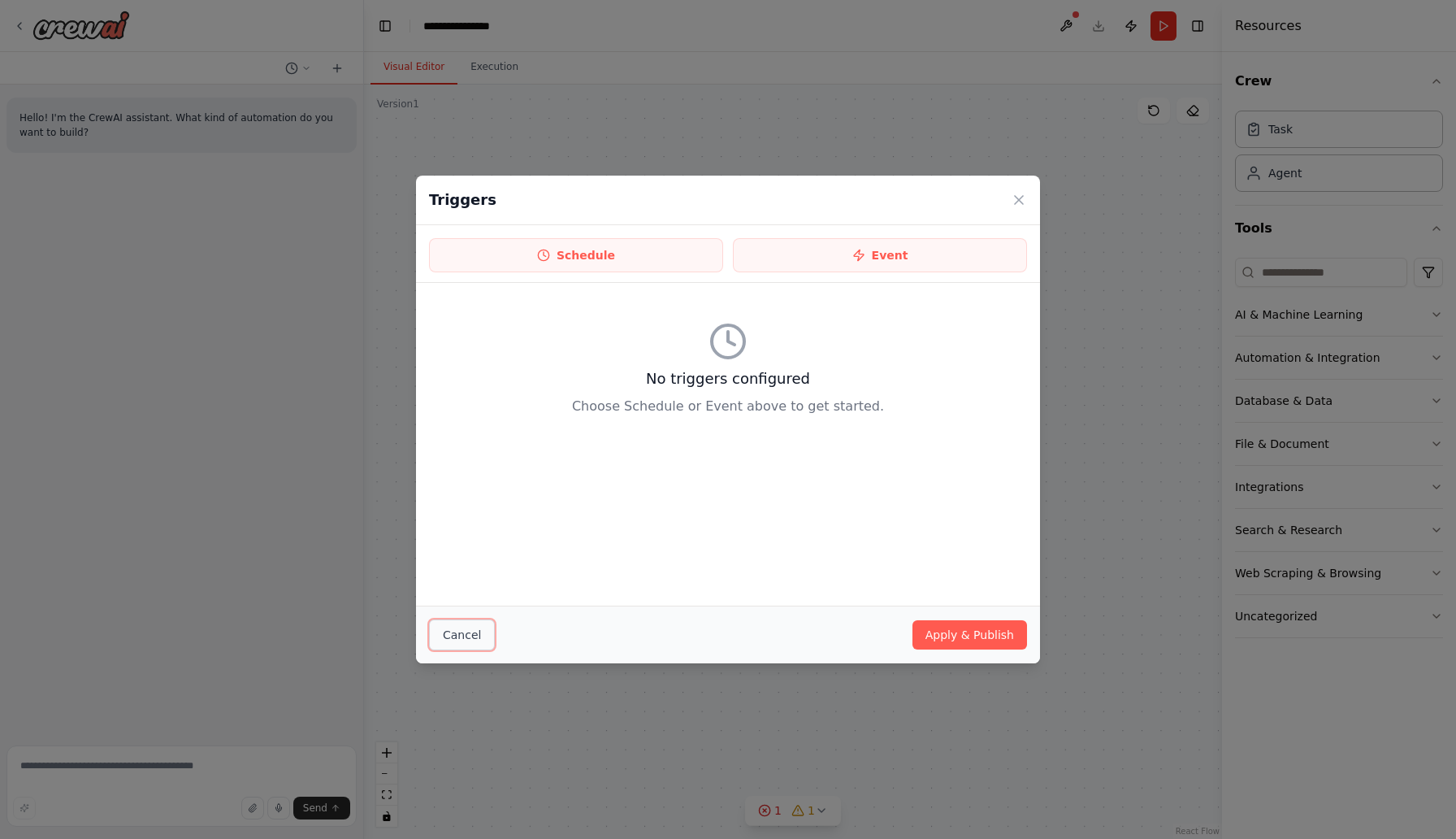
click at [441, 638] on button "Cancel" at bounding box center [462, 635] width 65 height 31
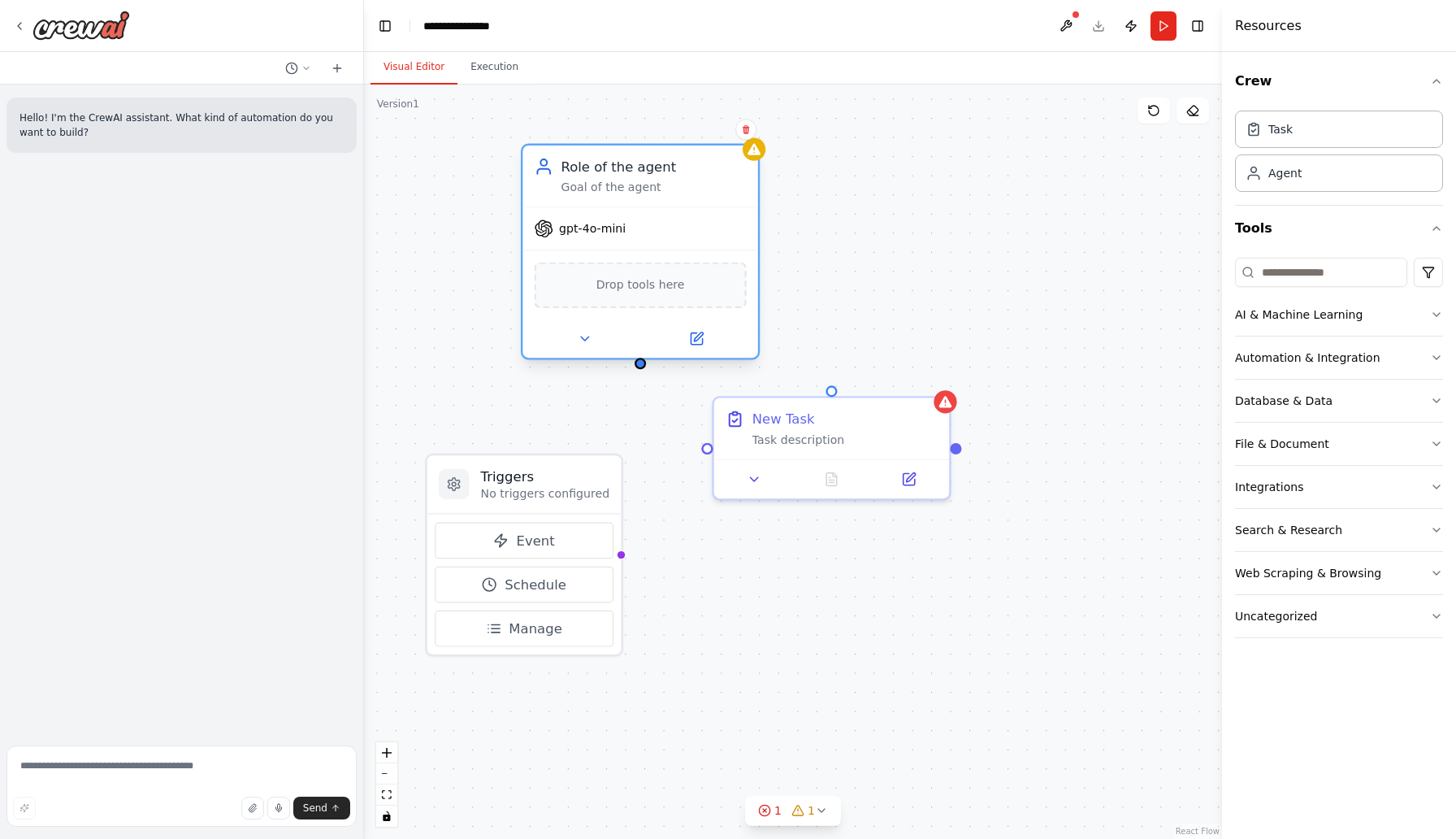
drag, startPoint x: 512, startPoint y: 350, endPoint x: 615, endPoint y: 156, distance: 219.6
click at [615, 156] on div "Role of the agent Goal of the agent" at bounding box center [639, 176] width 235 height 61
click at [793, 430] on div "Task description" at bounding box center [845, 435] width 185 height 16
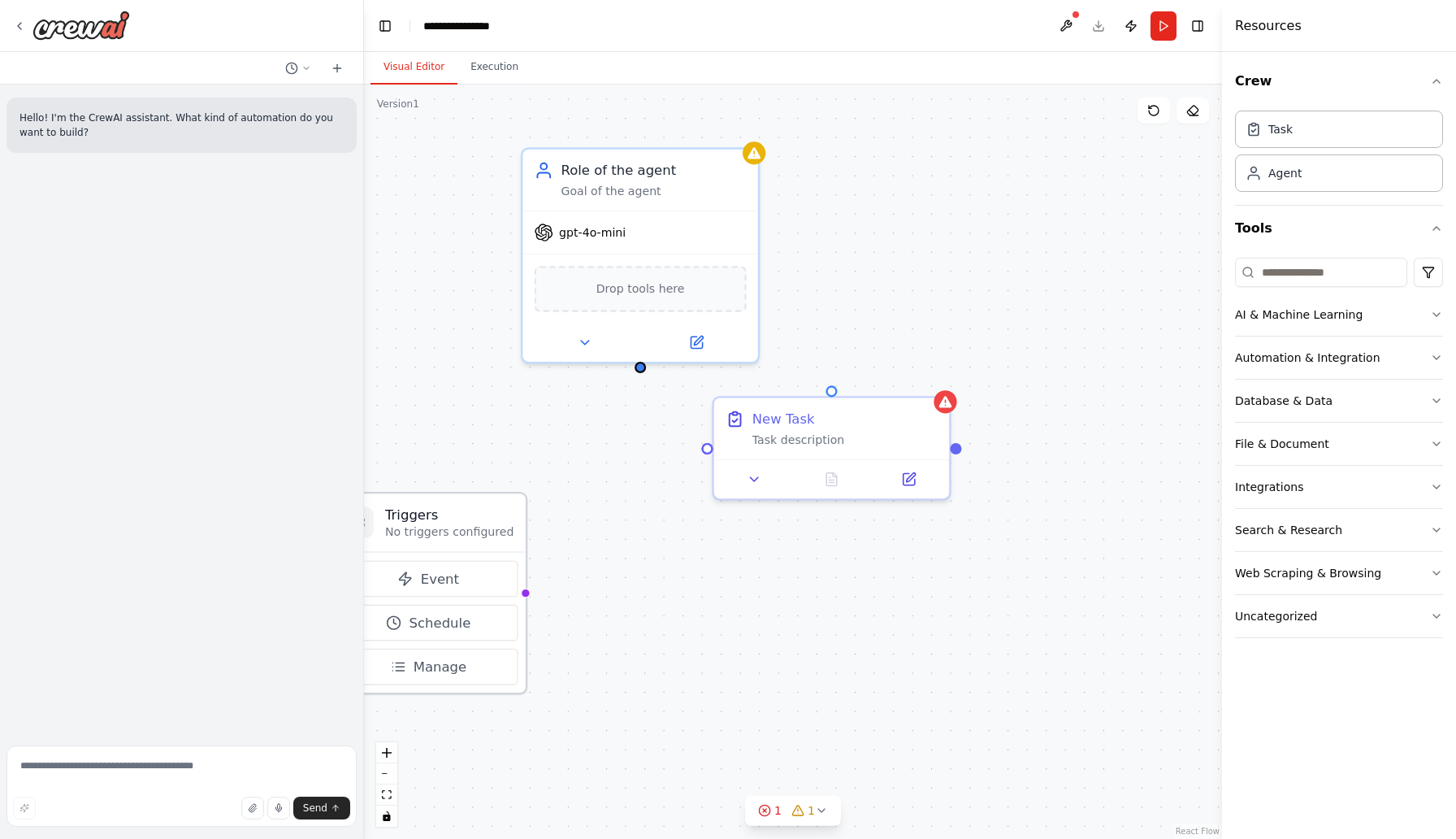
drag, startPoint x: 516, startPoint y: 476, endPoint x: 416, endPoint y: 508, distance: 105.0
click at [416, 508] on h3 "Triggers" at bounding box center [450, 515] width 129 height 20
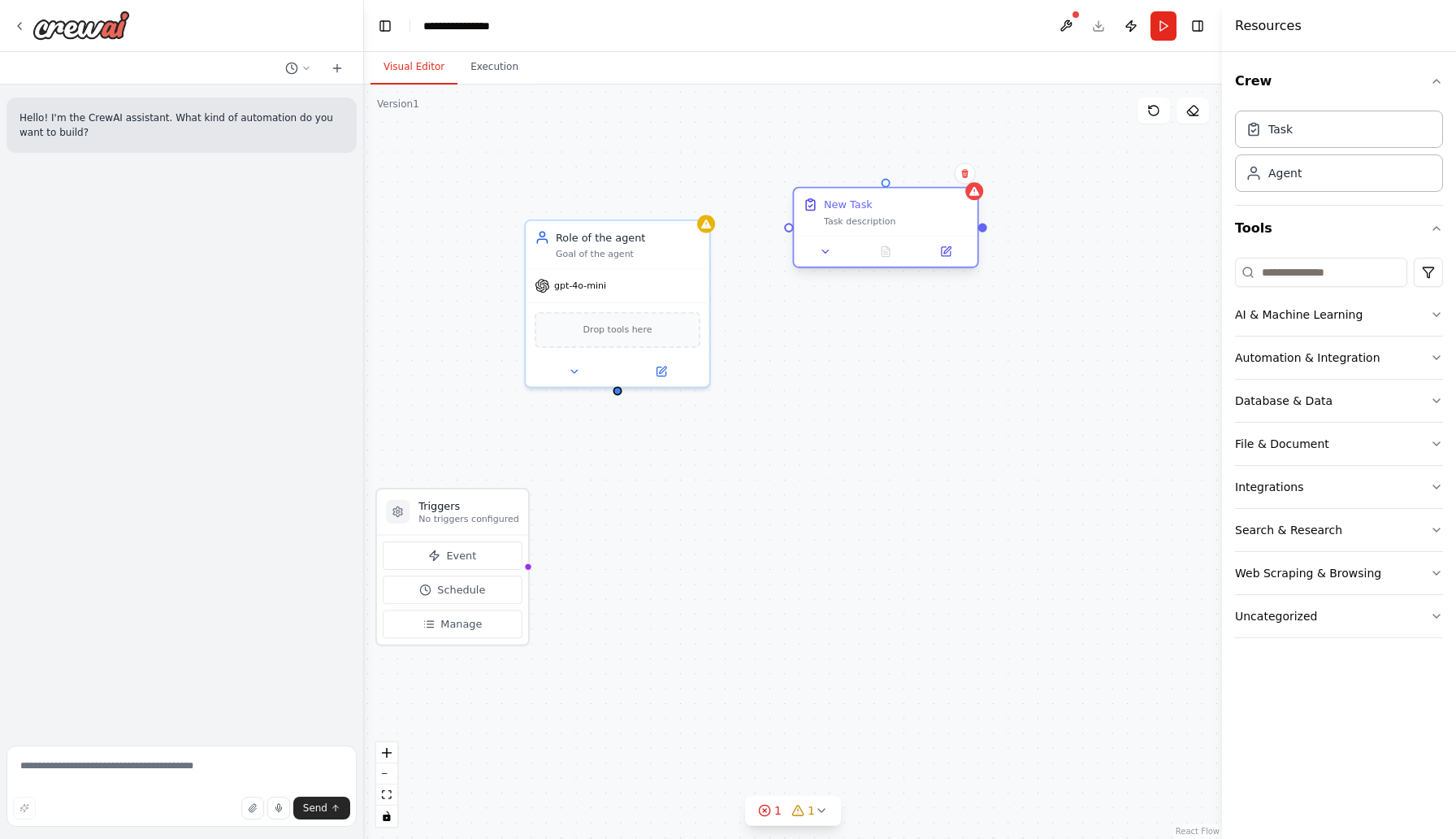
drag, startPoint x: 754, startPoint y: 443, endPoint x: 875, endPoint y: 219, distance: 254.6
click at [875, 219] on div "Task description" at bounding box center [896, 221] width 145 height 12
drag, startPoint x: 894, startPoint y: 215, endPoint x: 624, endPoint y: 465, distance: 368.0
click at [624, 465] on div "New Task Task description" at bounding box center [628, 465] width 145 height 30
drag, startPoint x: 618, startPoint y: 389, endPoint x: 620, endPoint y: 450, distance: 61.0
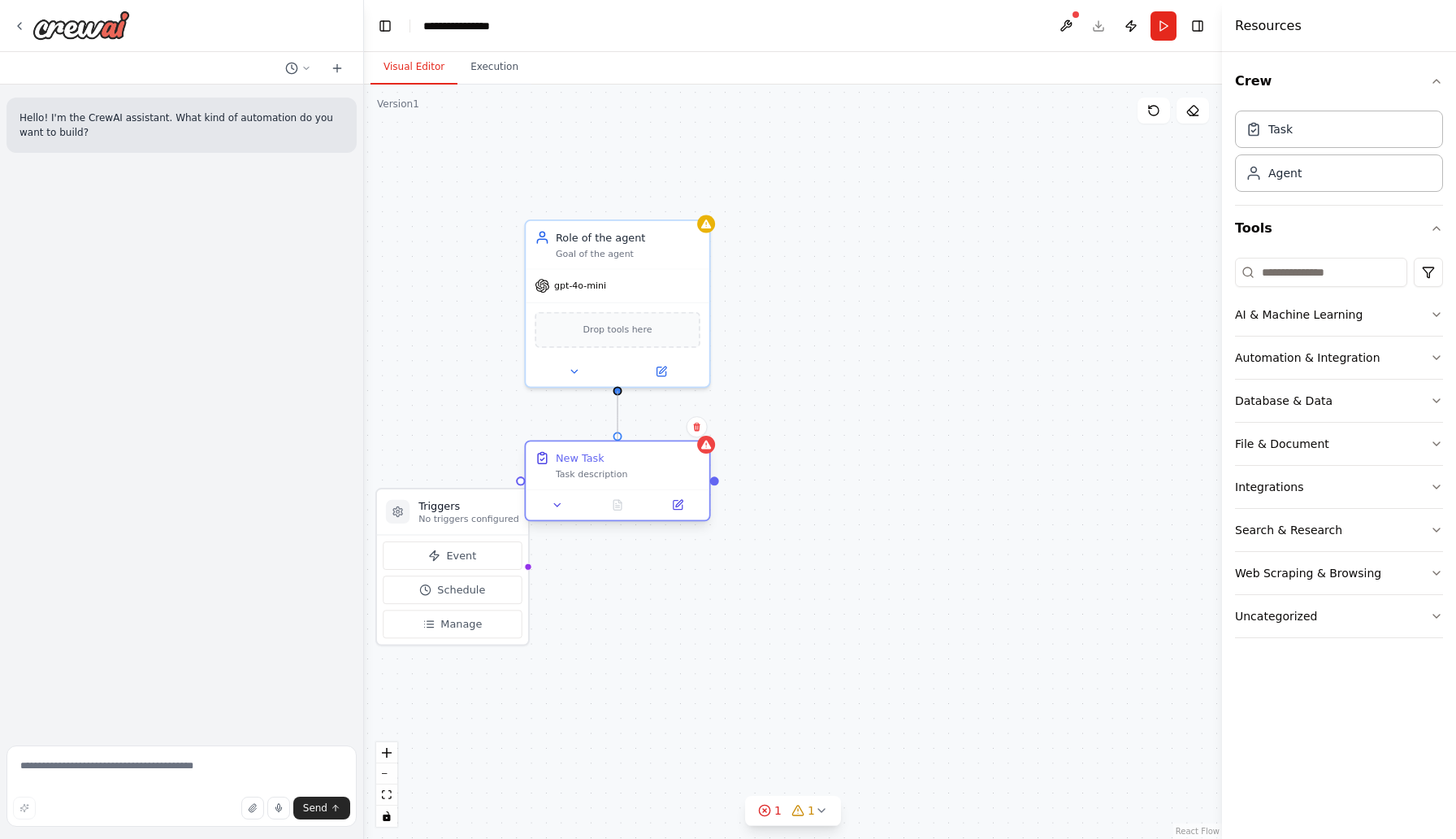
click at [620, 450] on div "Triggers No triggers configured Event Schedule Manage Role of the agent Goal of…" at bounding box center [769, 490] width 787 height 692
click at [439, 505] on h3 "Triggers" at bounding box center [468, 506] width 101 height 15
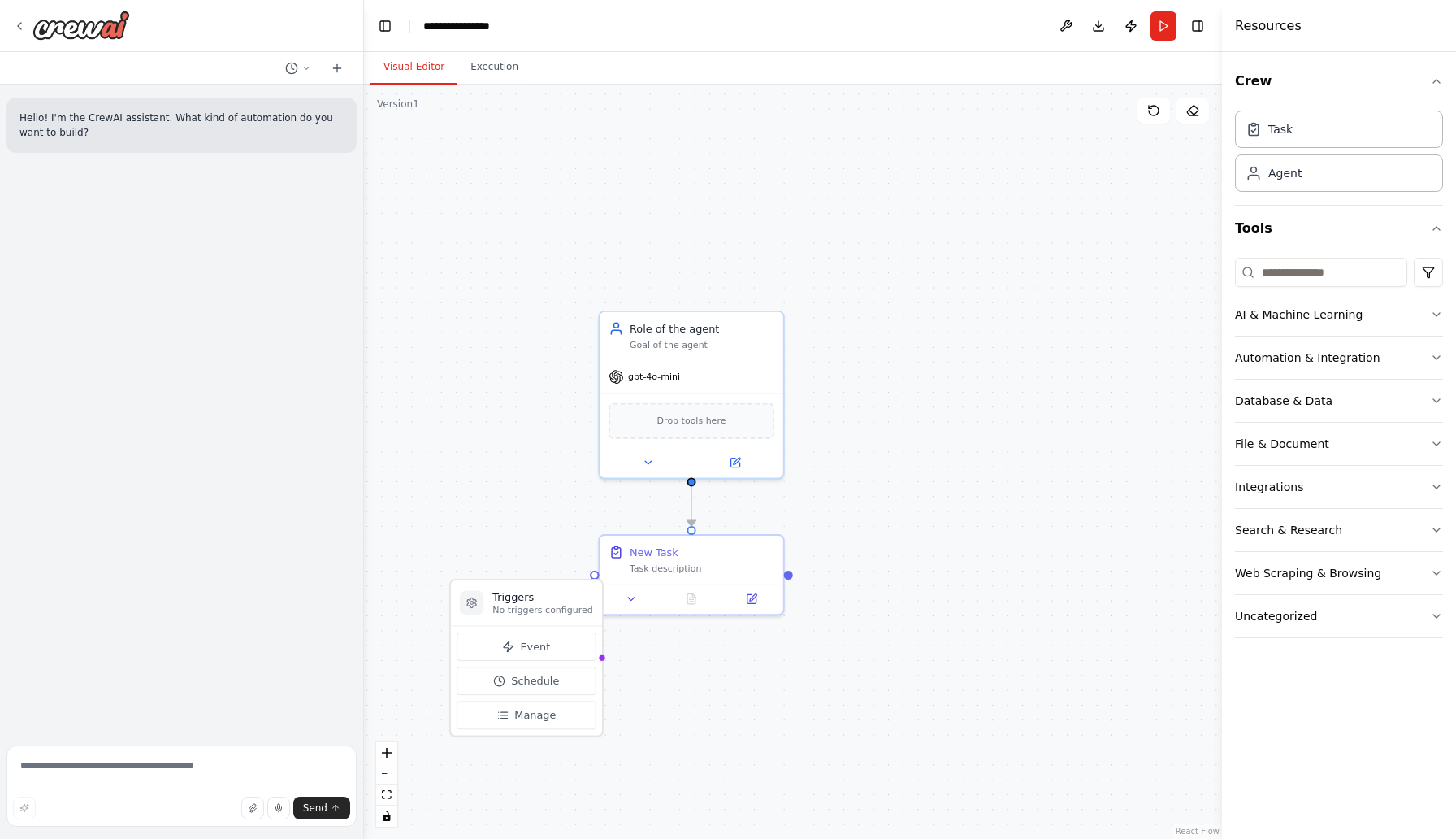
drag, startPoint x: 455, startPoint y: 170, endPoint x: 529, endPoint y: 261, distance: 117.3
click at [529, 261] on div ".deletable-edge-delete-btn { width: 20px; height: 20px; border: 0px solid #ffff…" at bounding box center [793, 461] width 859 height 754
click at [535, 259] on div ".deletable-edge-delete-btn { width: 20px; height: 20px; border: 0px solid #ffff…" at bounding box center [793, 461] width 859 height 754
click at [651, 341] on div "Goal of the agent" at bounding box center [702, 341] width 145 height 12
click at [768, 299] on button at bounding box center [771, 293] width 21 height 21
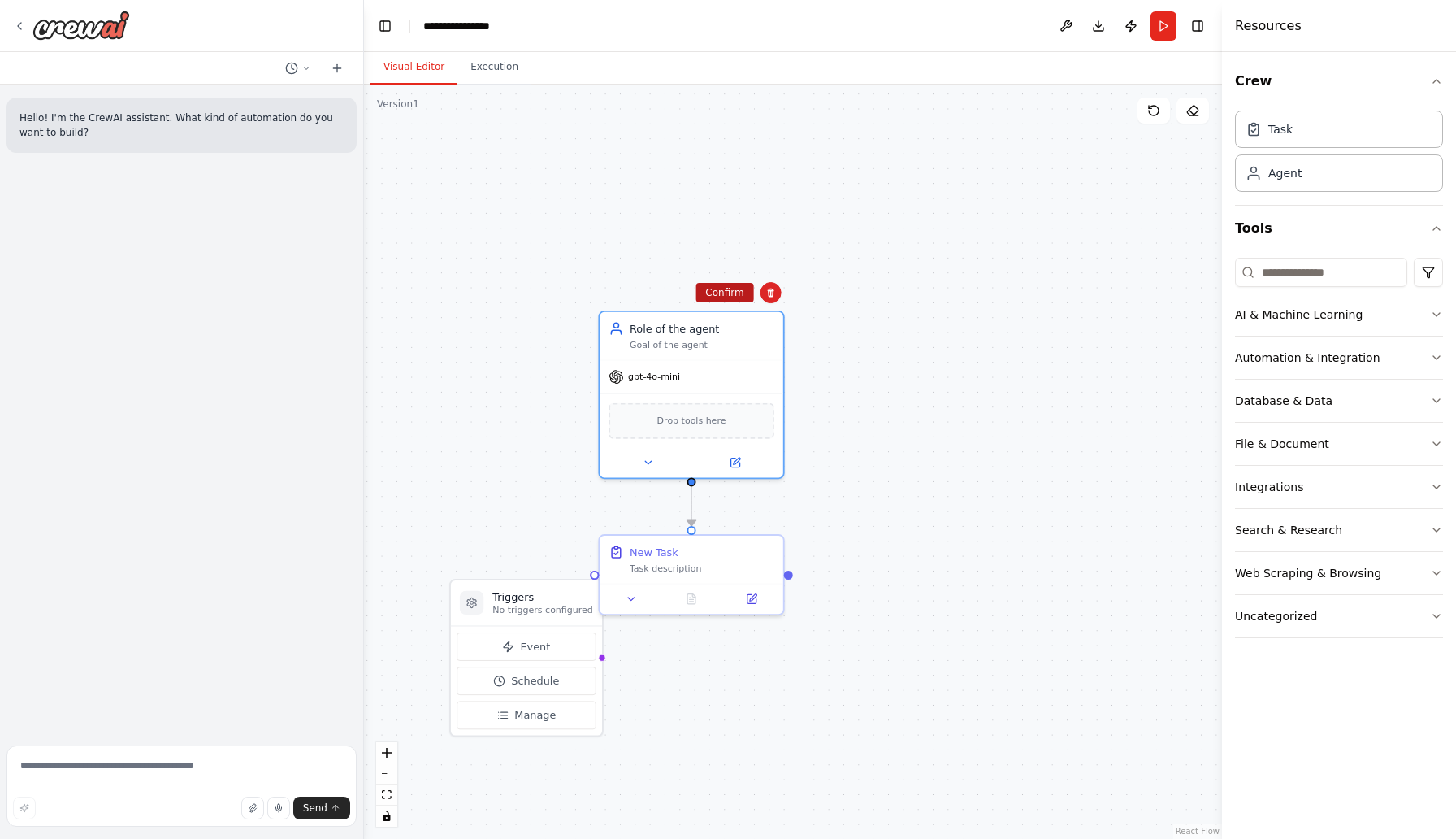
click at [729, 291] on button "Confirm" at bounding box center [724, 293] width 57 height 20
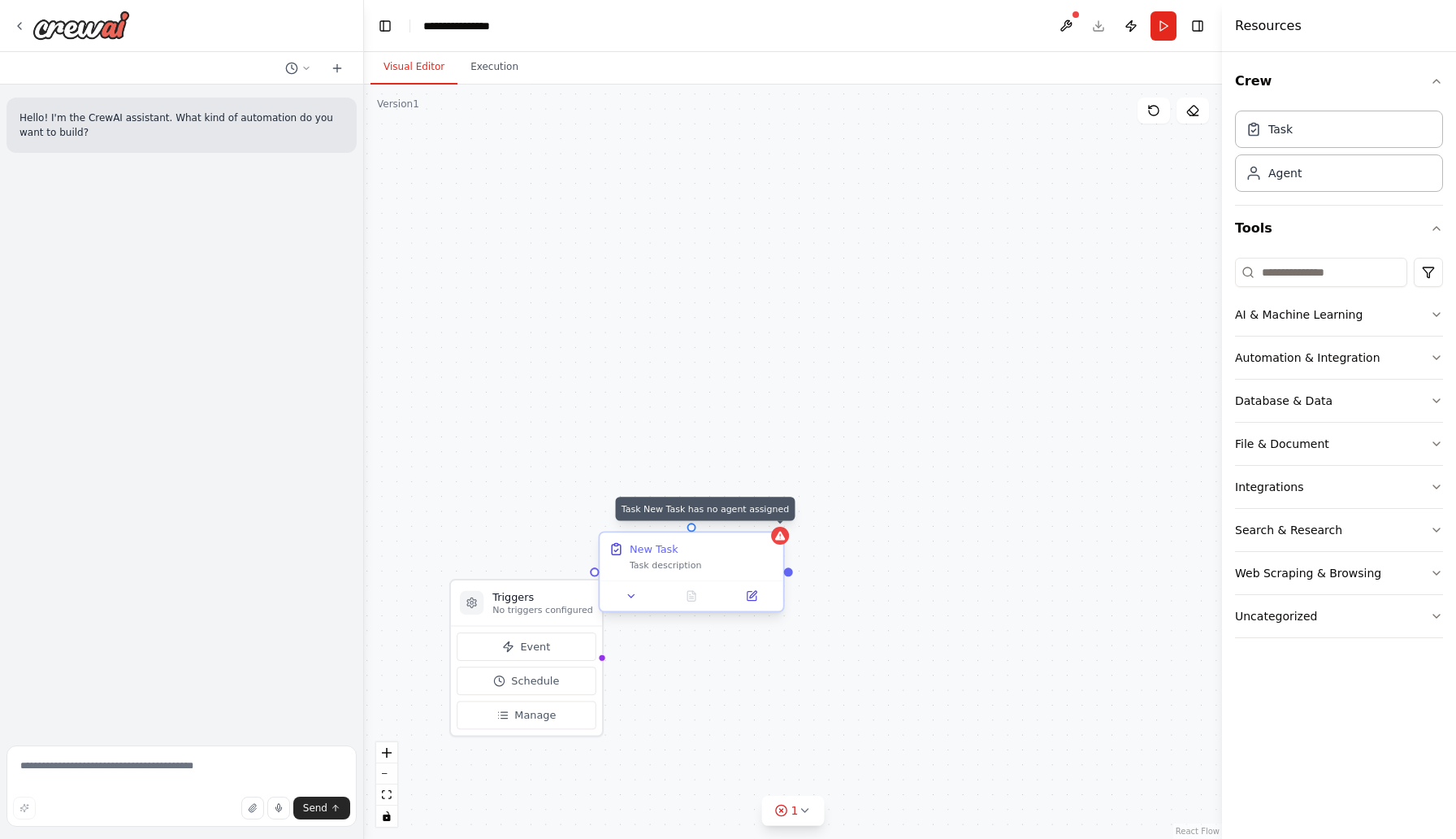
click at [785, 538] on icon at bounding box center [780, 535] width 10 height 9
click at [776, 523] on button at bounding box center [771, 518] width 21 height 21
click at [737, 526] on button "Confirm" at bounding box center [724, 518] width 57 height 20
